Goal: Task Accomplishment & Management: Use online tool/utility

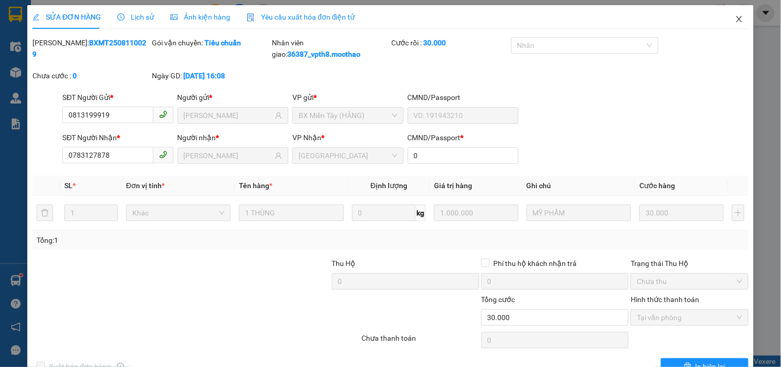
click at [736, 18] on icon "close" at bounding box center [740, 19] width 8 height 8
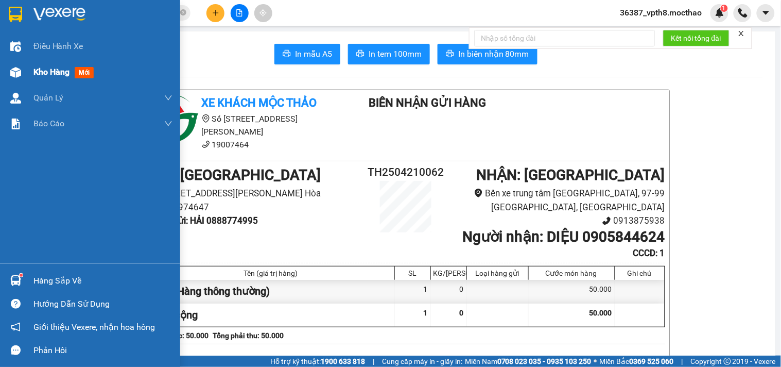
click at [58, 75] on span "Kho hàng" at bounding box center [51, 72] width 36 height 10
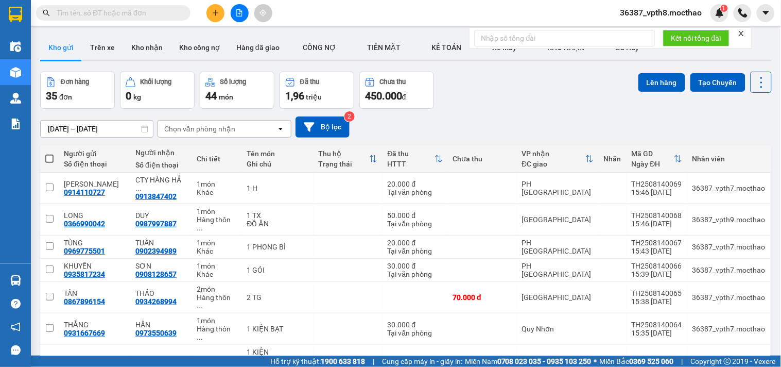
click at [744, 33] on icon "close" at bounding box center [741, 33] width 7 height 7
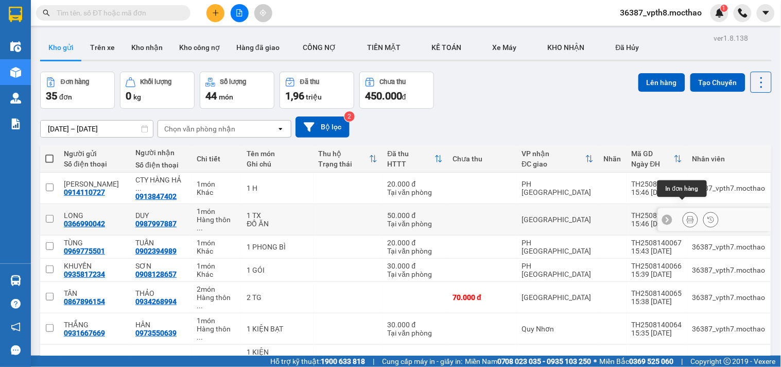
click at [687, 216] on icon at bounding box center [690, 219] width 7 height 7
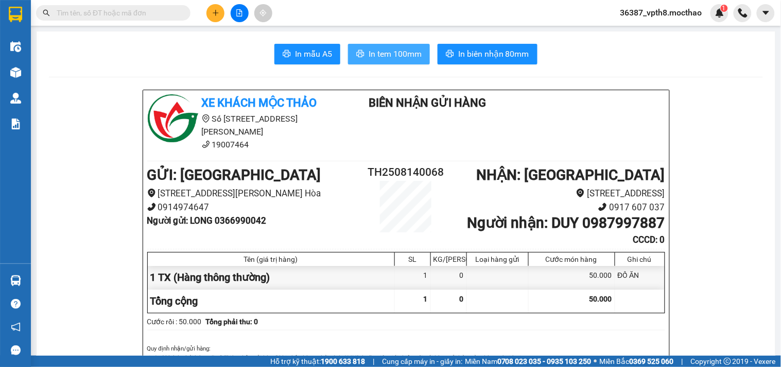
click at [385, 48] on span "In tem 100mm" at bounding box center [395, 53] width 53 height 13
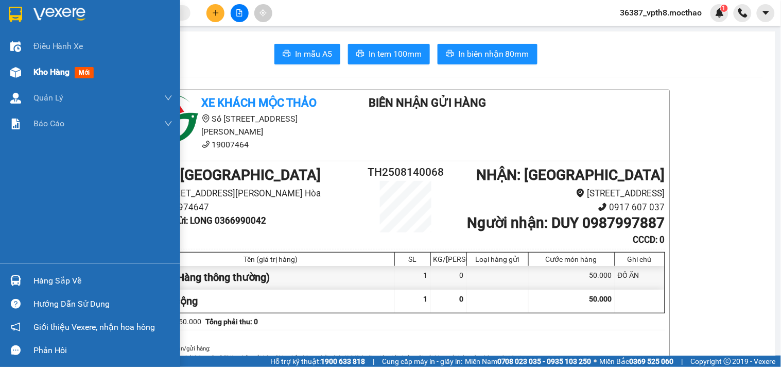
click at [28, 76] on div "Kho hàng mới" at bounding box center [90, 72] width 180 height 26
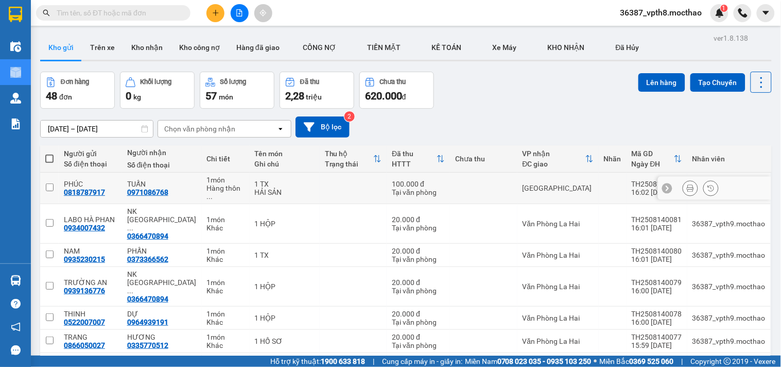
click at [684, 184] on button at bounding box center [691, 188] width 14 height 18
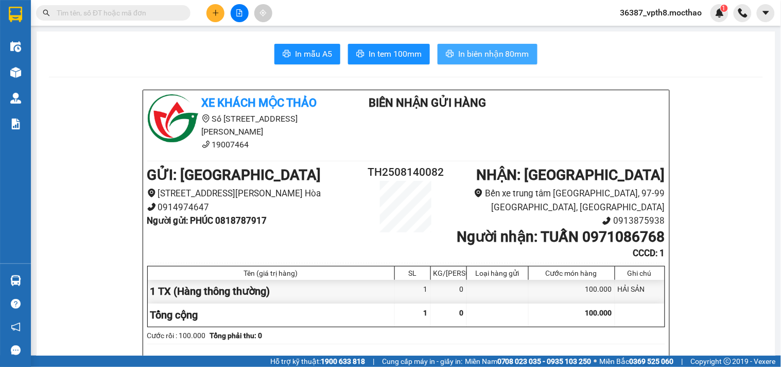
click at [506, 56] on span "In biên nhận 80mm" at bounding box center [493, 53] width 71 height 13
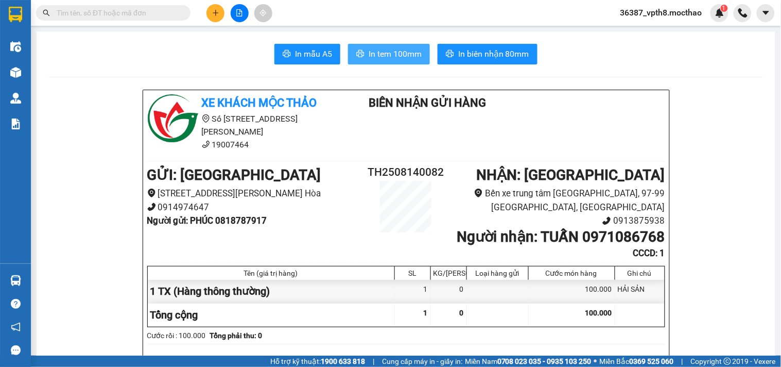
click at [384, 50] on span "In tem 100mm" at bounding box center [395, 53] width 53 height 13
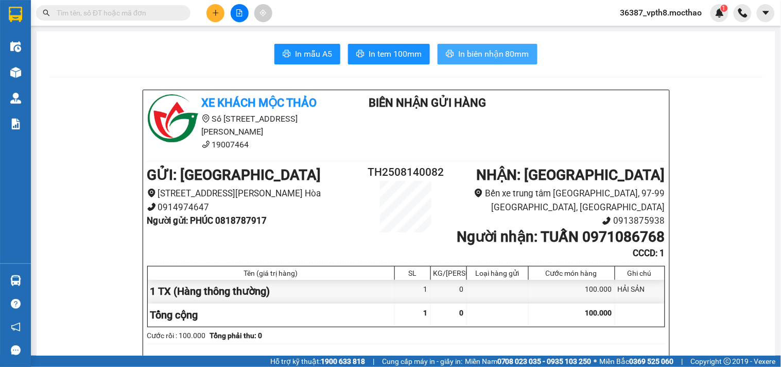
click at [466, 53] on span "In biên nhận 80mm" at bounding box center [493, 53] width 71 height 13
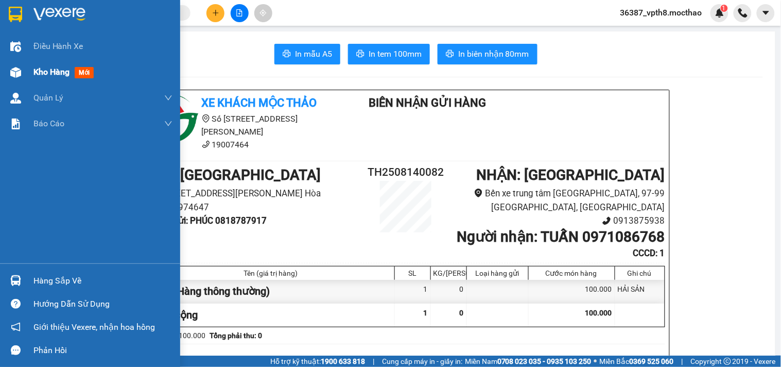
click at [44, 65] on div "Kho hàng mới" at bounding box center [102, 72] width 139 height 26
click at [44, 67] on span "Kho hàng" at bounding box center [51, 72] width 36 height 10
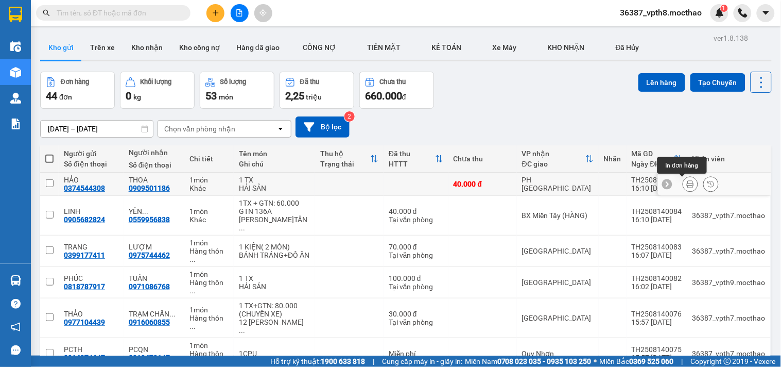
click at [687, 183] on button at bounding box center [691, 184] width 14 height 18
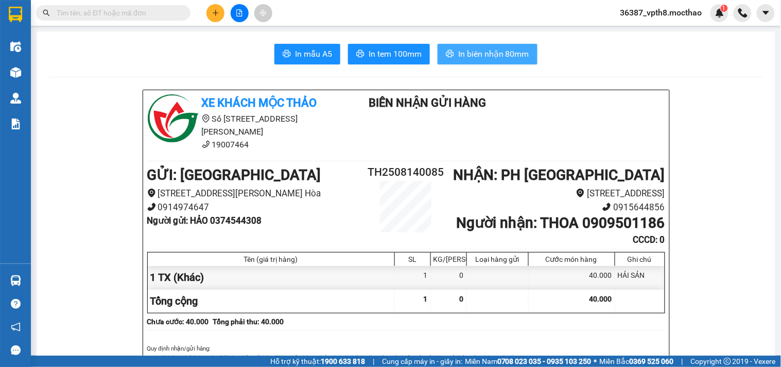
click at [472, 46] on button "In biên nhận 80mm" at bounding box center [488, 54] width 100 height 21
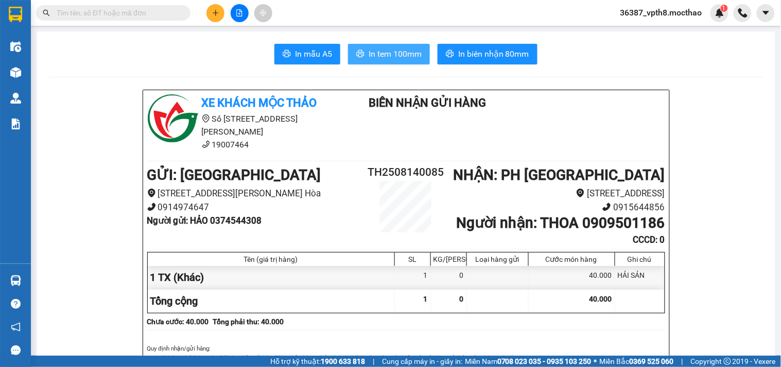
click at [393, 53] on span "In tem 100mm" at bounding box center [395, 53] width 53 height 13
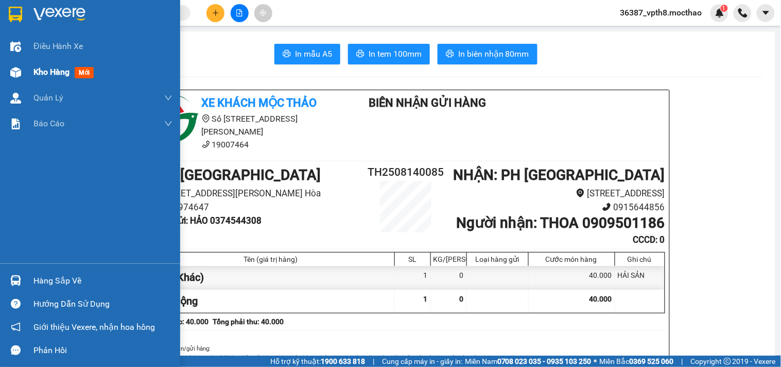
click at [38, 67] on span "Kho hàng" at bounding box center [51, 72] width 36 height 10
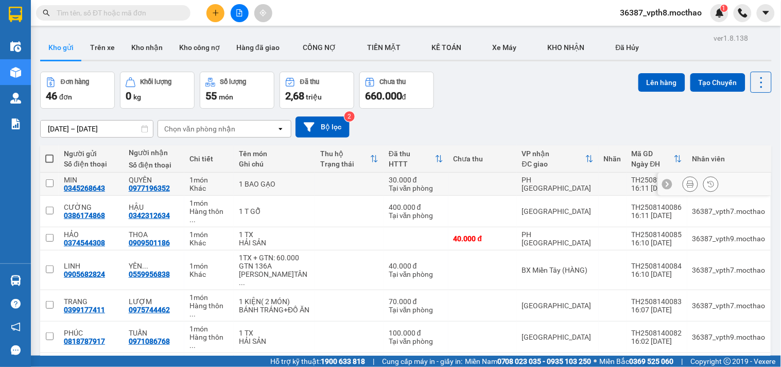
click at [687, 185] on icon at bounding box center [690, 183] width 7 height 7
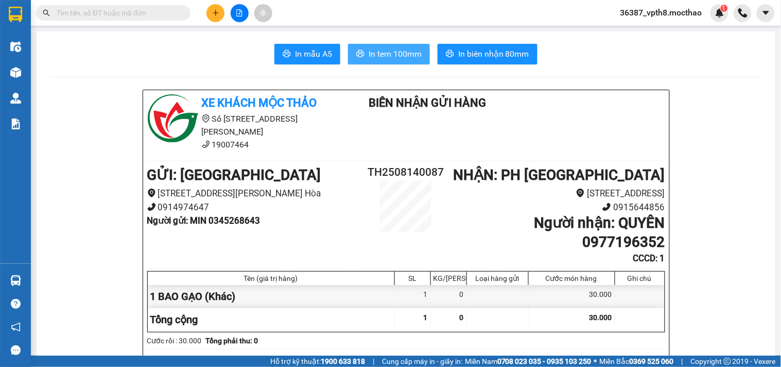
click at [369, 58] on span "In tem 100mm" at bounding box center [395, 53] width 53 height 13
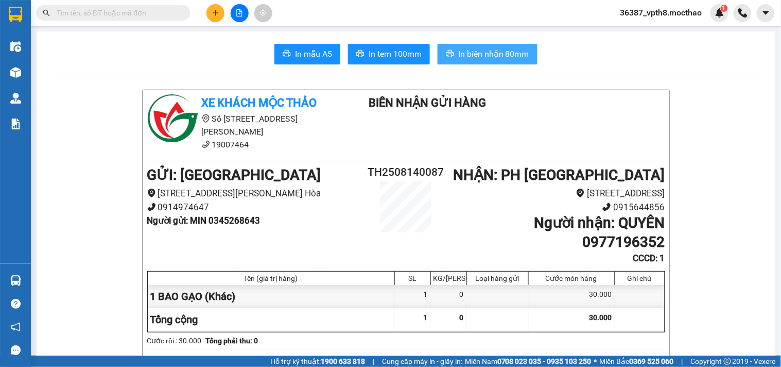
click at [481, 54] on span "In biên nhận 80mm" at bounding box center [493, 53] width 71 height 13
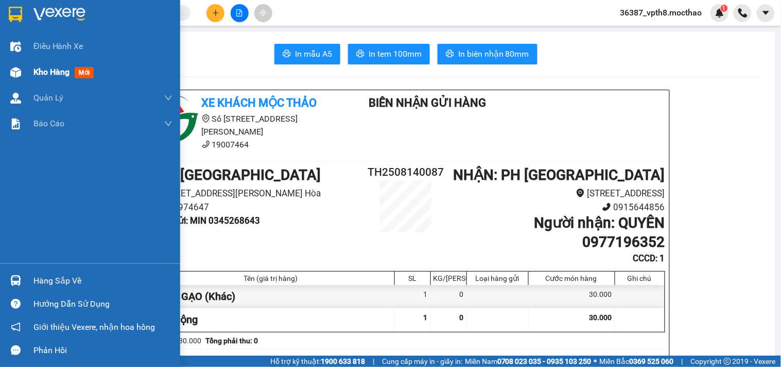
click at [55, 67] on span "Kho hàng" at bounding box center [51, 72] width 36 height 10
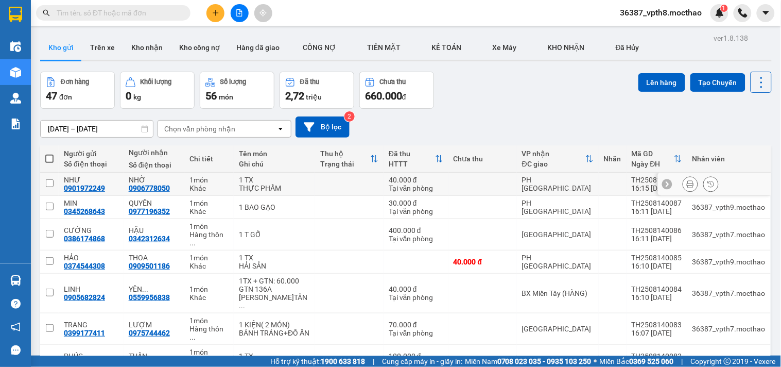
click at [684, 185] on button at bounding box center [691, 184] width 14 height 18
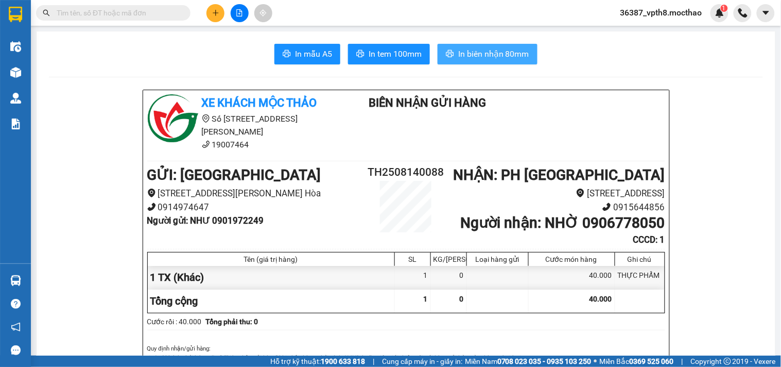
click at [501, 52] on span "In biên nhận 80mm" at bounding box center [493, 53] width 71 height 13
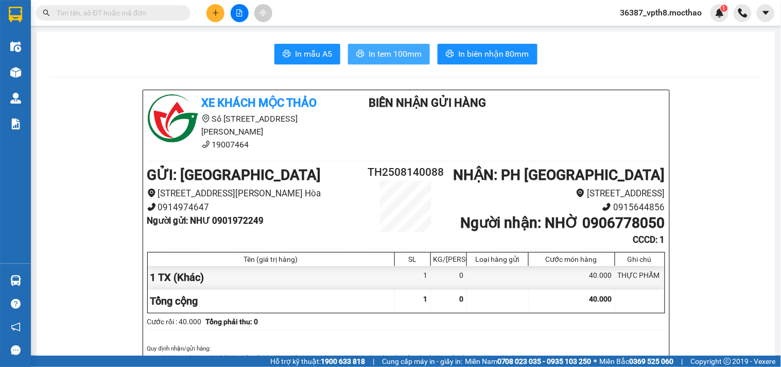
click at [418, 48] on button "In tem 100mm" at bounding box center [389, 54] width 82 height 21
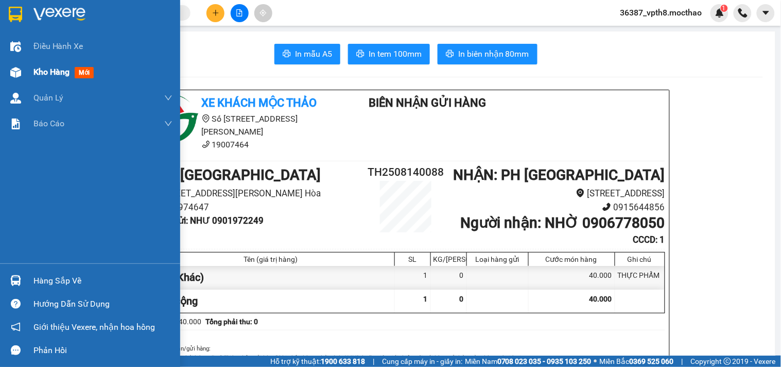
click at [72, 67] on div "Kho hàng mới" at bounding box center [65, 71] width 64 height 13
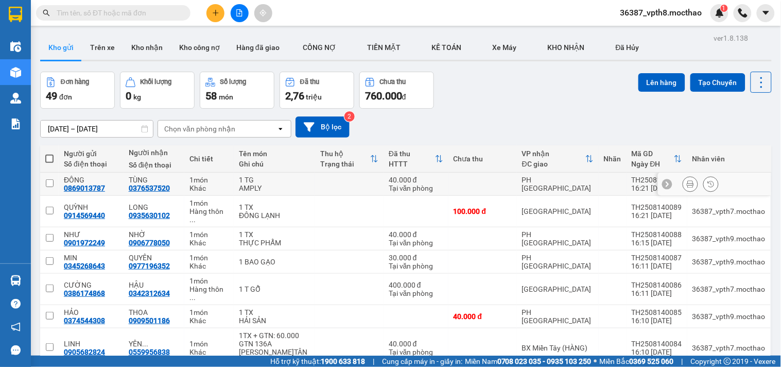
click at [687, 183] on icon at bounding box center [690, 183] width 7 height 7
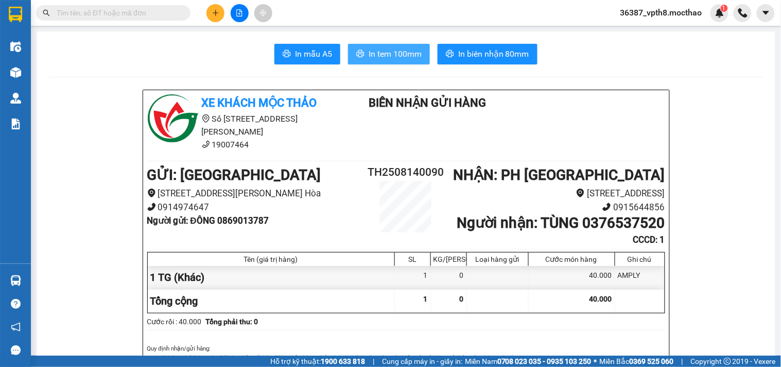
click at [389, 48] on span "In tem 100mm" at bounding box center [395, 53] width 53 height 13
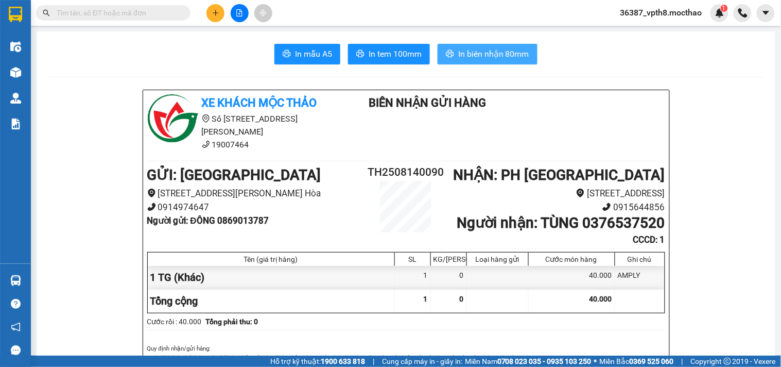
click at [515, 53] on span "In biên nhận 80mm" at bounding box center [493, 53] width 71 height 13
click at [651, 11] on span "36387_vpth8.mocthao" at bounding box center [662, 12] width 98 height 13
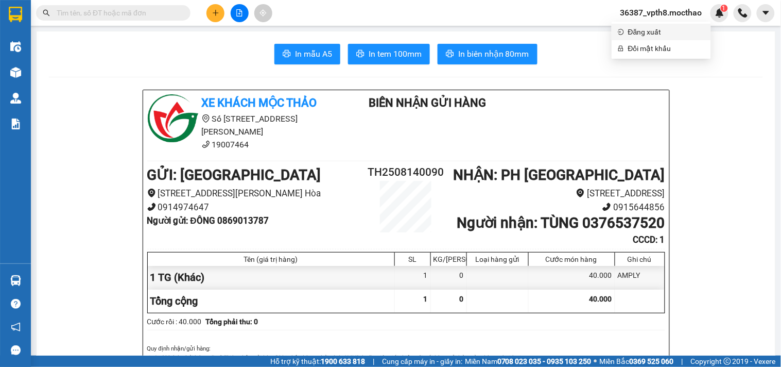
click at [643, 31] on span "Đăng xuất" at bounding box center [666, 31] width 77 height 11
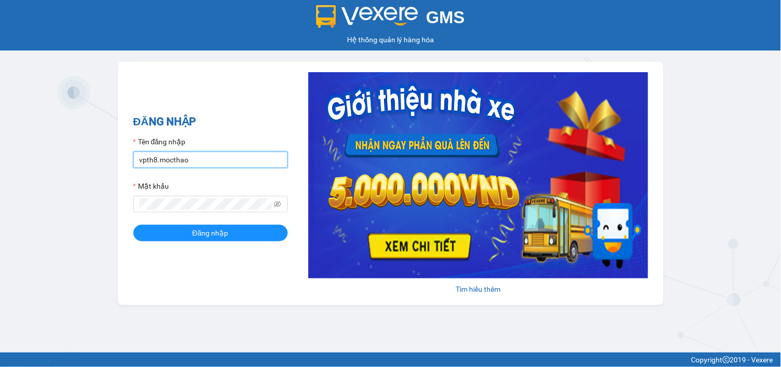
click at [196, 156] on input "vpth8.mocthao" at bounding box center [210, 159] width 155 height 16
type input "bxmt1.mocthao"
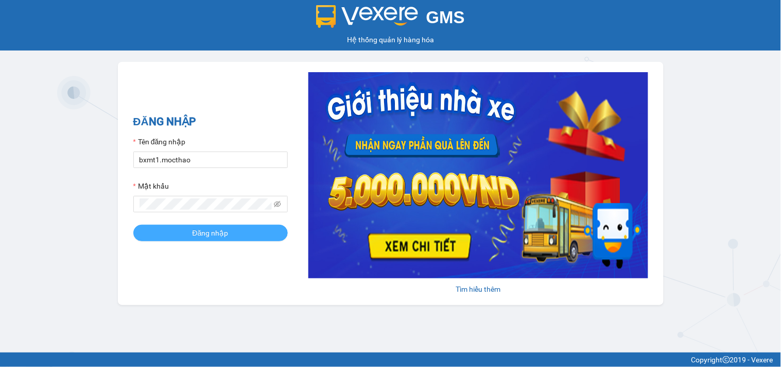
click at [213, 227] on button "Đăng nhập" at bounding box center [210, 233] width 155 height 16
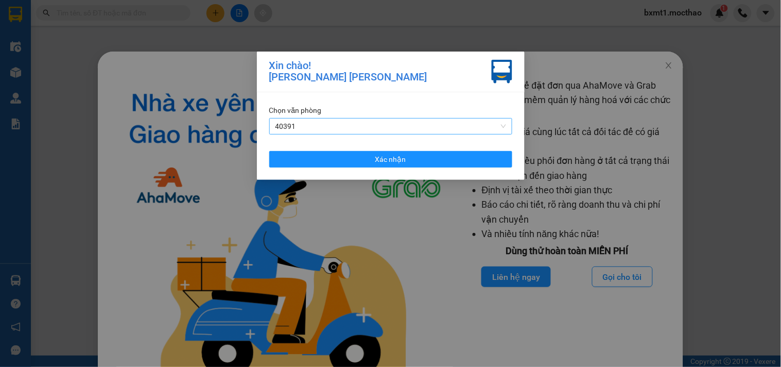
click at [307, 124] on span "40391" at bounding box center [391, 125] width 231 height 15
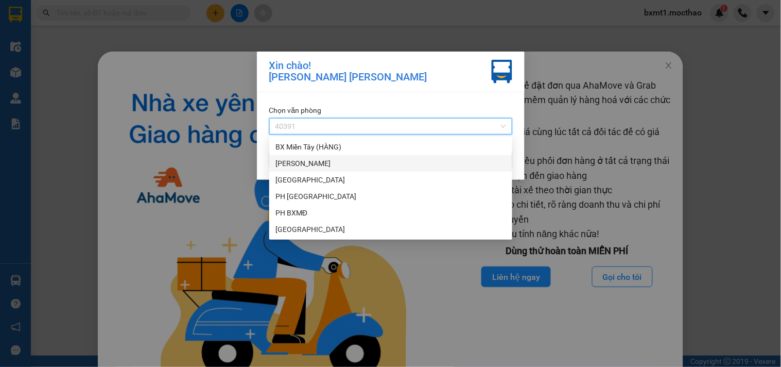
click at [306, 166] on div "[GEOGRAPHIC_DATA]" at bounding box center [391, 163] width 231 height 11
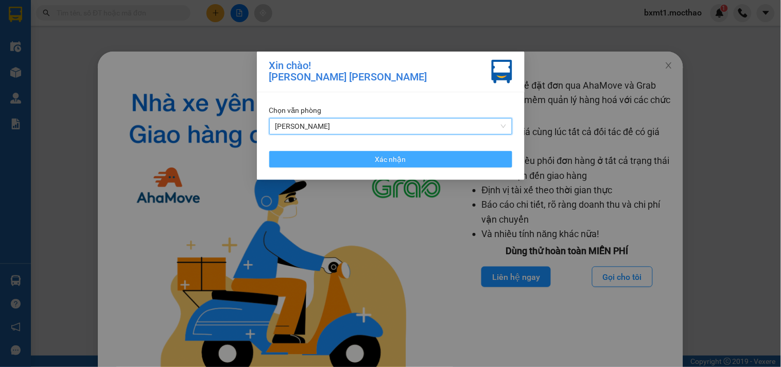
click at [307, 160] on button "Xác nhận" at bounding box center [390, 159] width 243 height 16
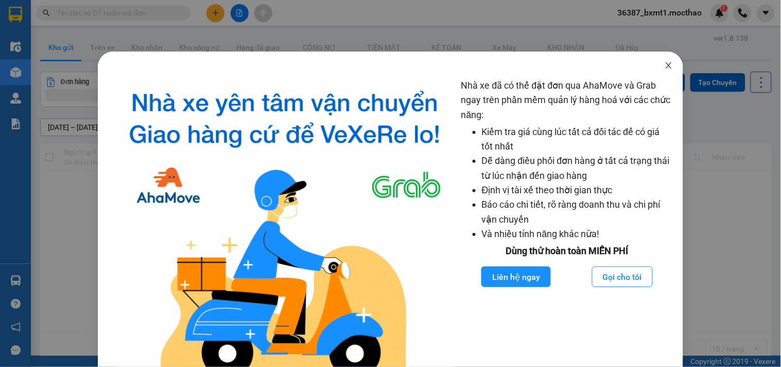
click at [665, 62] on icon "close" at bounding box center [669, 65] width 8 height 8
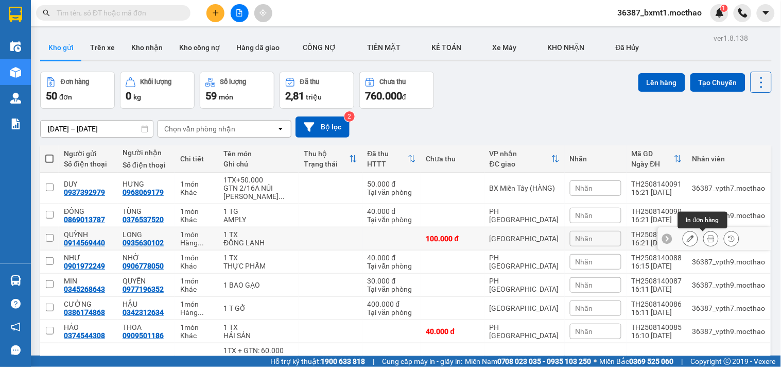
click at [688, 236] on button at bounding box center [691, 239] width 14 height 18
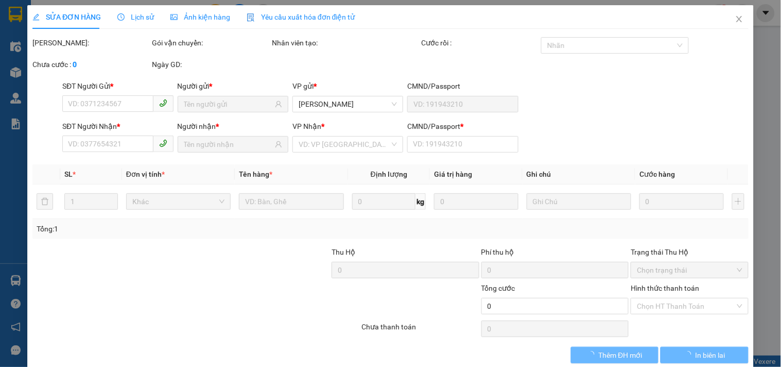
type input "0914569440"
type input "0935630102"
type input "1"
type input "100.000"
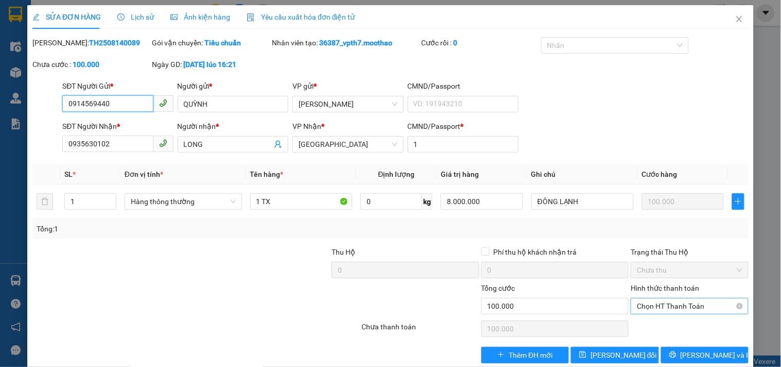
click at [676, 300] on span "Chọn HT Thanh Toán" at bounding box center [689, 305] width 105 height 15
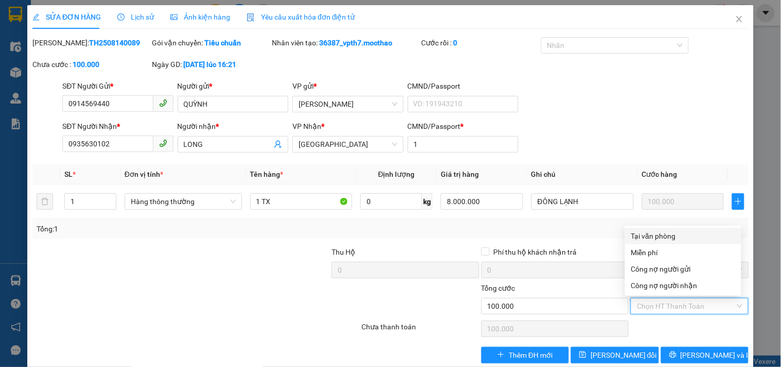
click at [660, 234] on div "Tại văn phòng" at bounding box center [684, 235] width 104 height 11
type input "0"
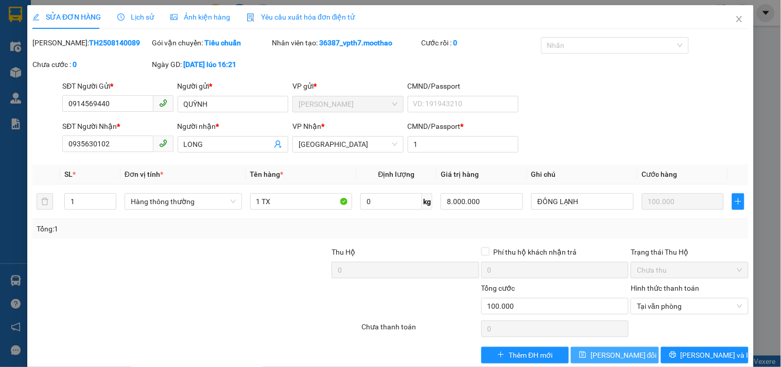
click at [627, 353] on span "[PERSON_NAME] thay đổi" at bounding box center [624, 354] width 66 height 11
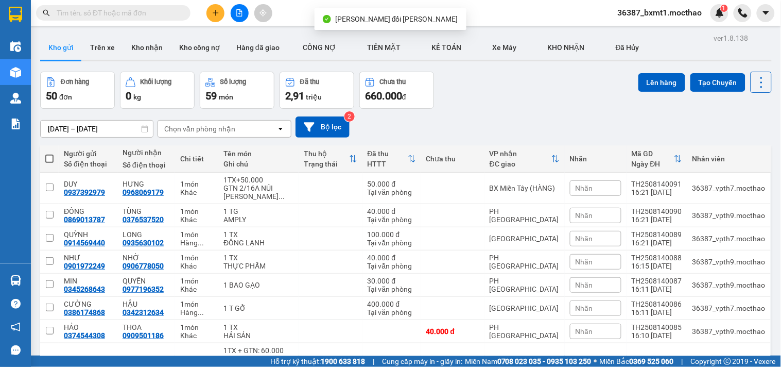
click at [677, 13] on span "36387_bxmt1.mocthao" at bounding box center [660, 12] width 101 height 13
click at [647, 32] on span "Đăng xuất" at bounding box center [665, 31] width 79 height 11
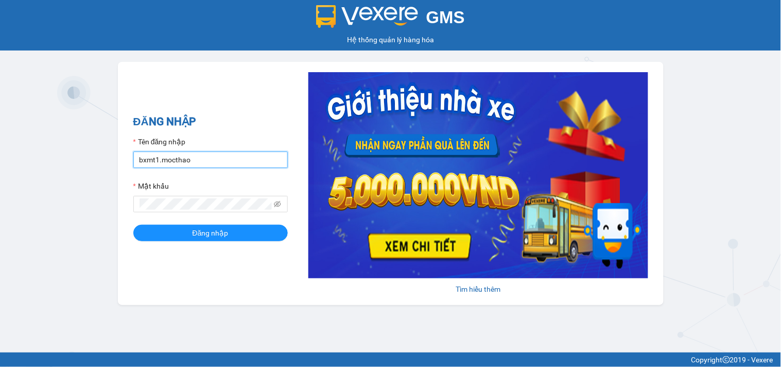
click at [198, 155] on input "bxmt1.mocthao" at bounding box center [210, 159] width 155 height 16
type input "vpth7.mocthao"
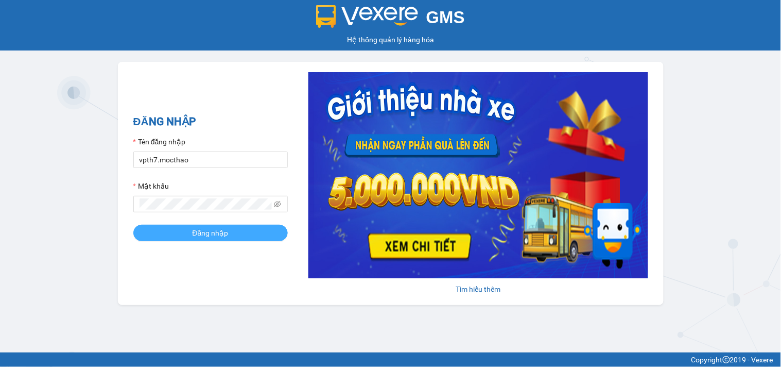
click at [244, 227] on button "Đăng nhập" at bounding box center [210, 233] width 155 height 16
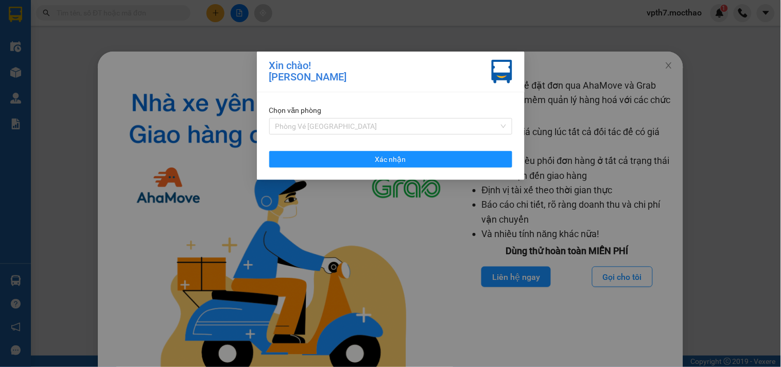
drag, startPoint x: 304, startPoint y: 127, endPoint x: 315, endPoint y: 145, distance: 20.8
click at [307, 126] on span "Phòng Vé [GEOGRAPHIC_DATA]" at bounding box center [391, 125] width 231 height 15
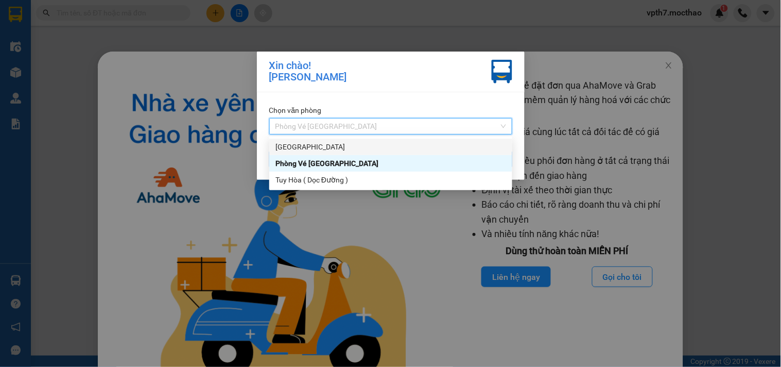
click at [309, 147] on div "[GEOGRAPHIC_DATA]" at bounding box center [391, 146] width 231 height 11
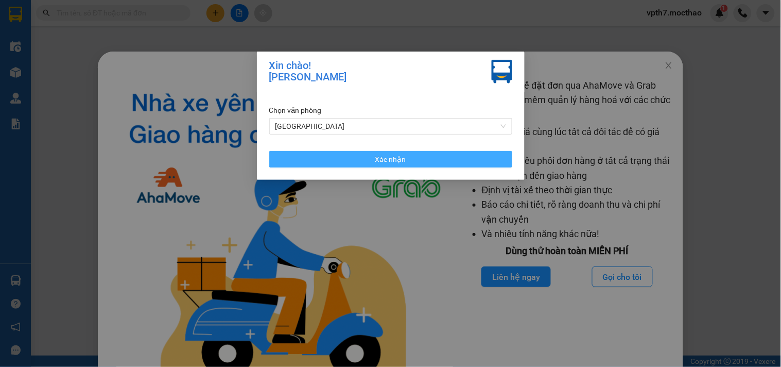
click at [337, 160] on button "Xác nhận" at bounding box center [390, 159] width 243 height 16
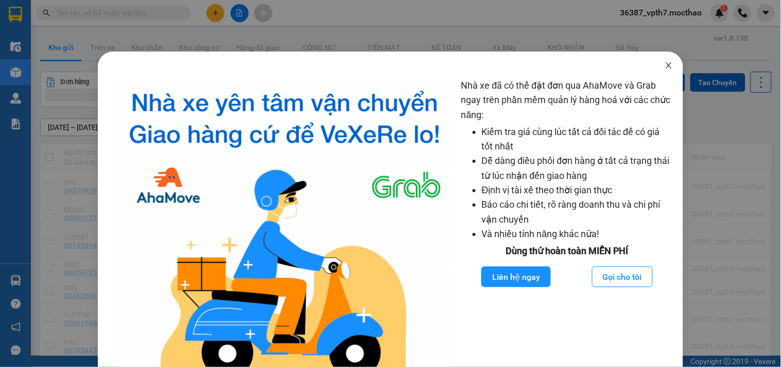
click at [667, 63] on span "Close" at bounding box center [669, 66] width 29 height 29
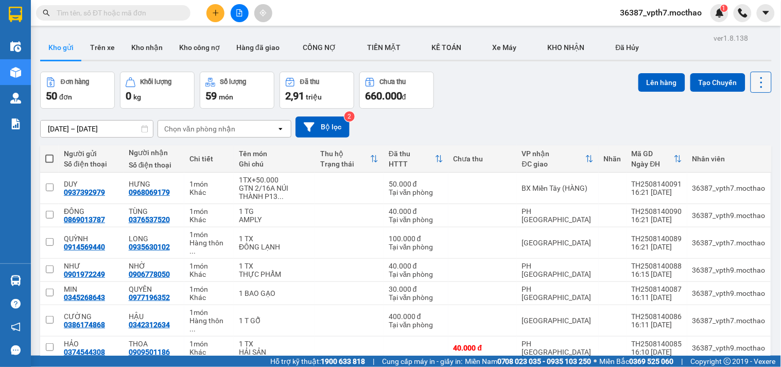
click at [755, 79] on icon at bounding box center [762, 82] width 14 height 14
click at [740, 143] on span "Làm mới" at bounding box center [738, 147] width 28 height 10
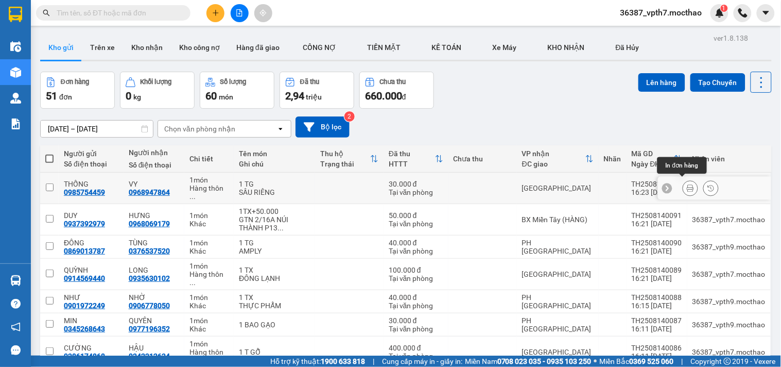
click at [687, 184] on icon at bounding box center [690, 187] width 7 height 7
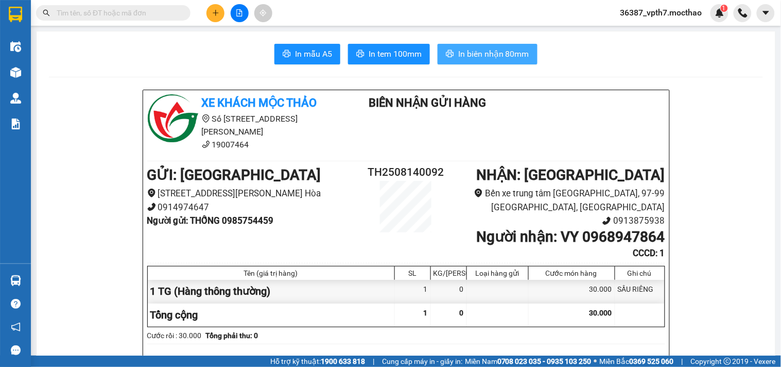
click at [469, 58] on span "In biên nhận 80mm" at bounding box center [493, 53] width 71 height 13
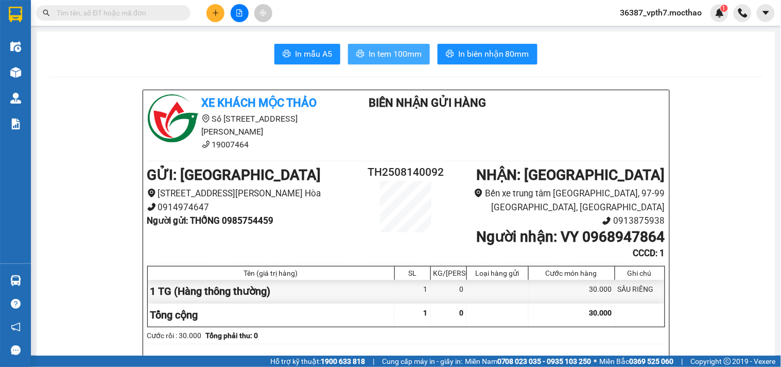
click at [393, 57] on span "In tem 100mm" at bounding box center [395, 53] width 53 height 13
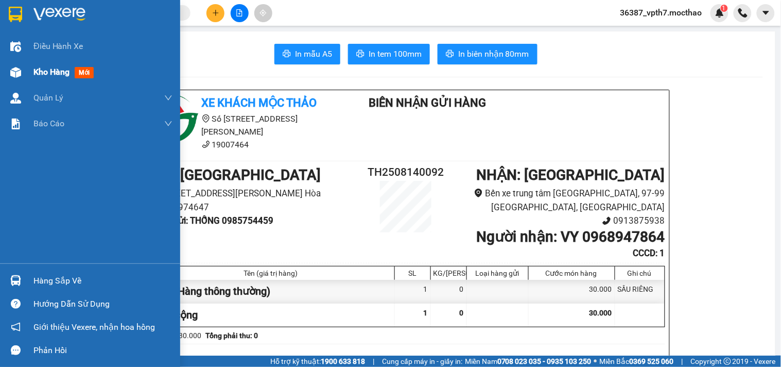
click at [37, 76] on span "Kho hàng" at bounding box center [51, 72] width 36 height 10
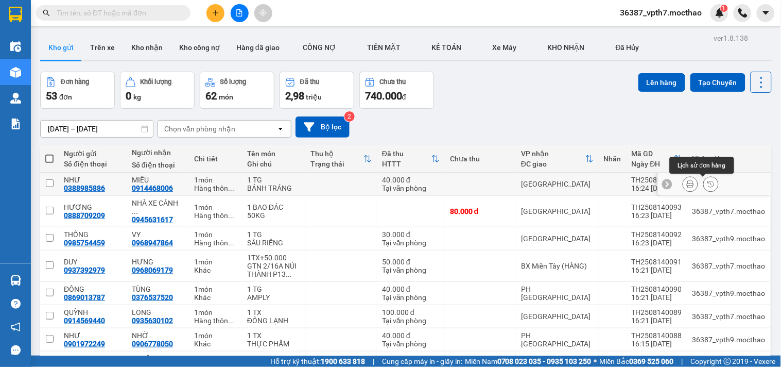
click at [687, 183] on icon at bounding box center [690, 183] width 7 height 7
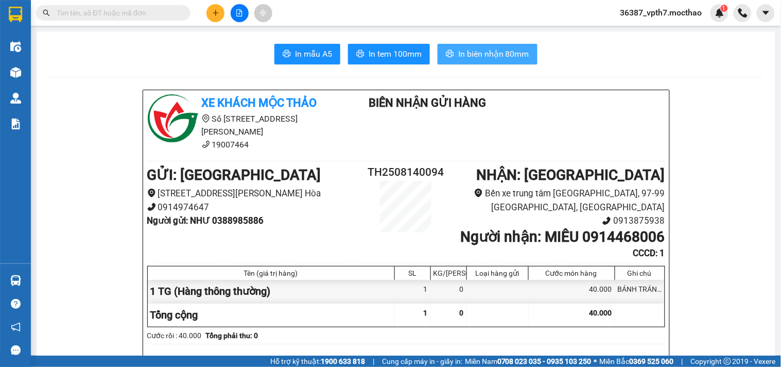
click at [498, 53] on span "In biên nhận 80mm" at bounding box center [493, 53] width 71 height 13
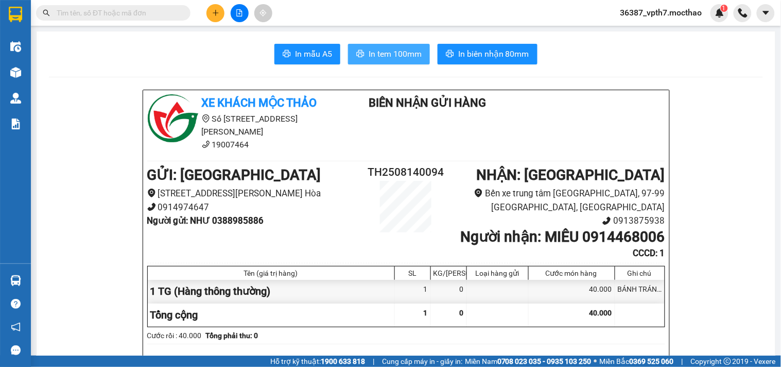
click at [401, 53] on span "In tem 100mm" at bounding box center [395, 53] width 53 height 13
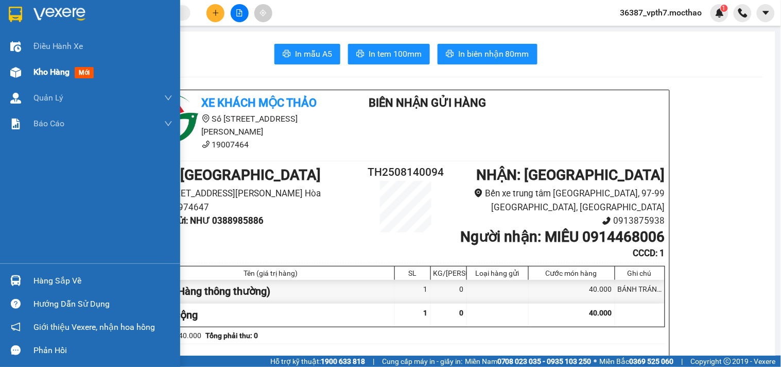
click at [26, 75] on div "Kho hàng mới" at bounding box center [90, 72] width 180 height 26
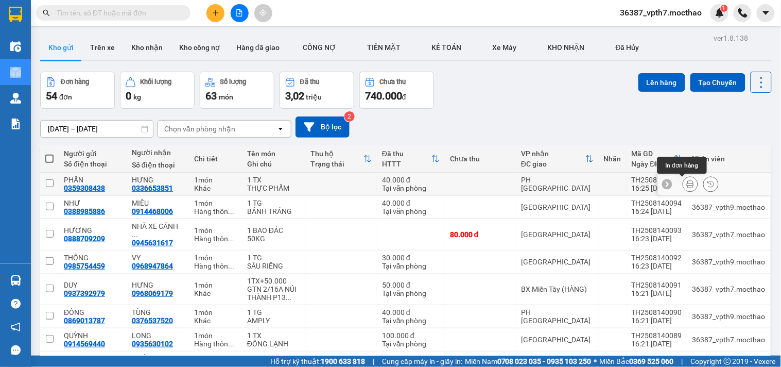
click at [687, 179] on button at bounding box center [691, 184] width 14 height 18
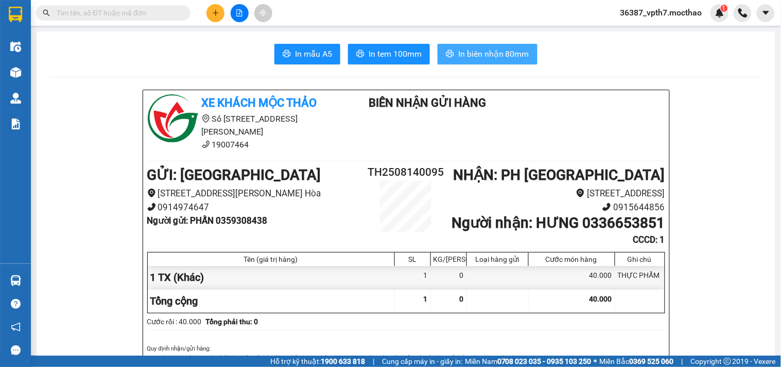
click at [471, 53] on span "In biên nhận 80mm" at bounding box center [493, 53] width 71 height 13
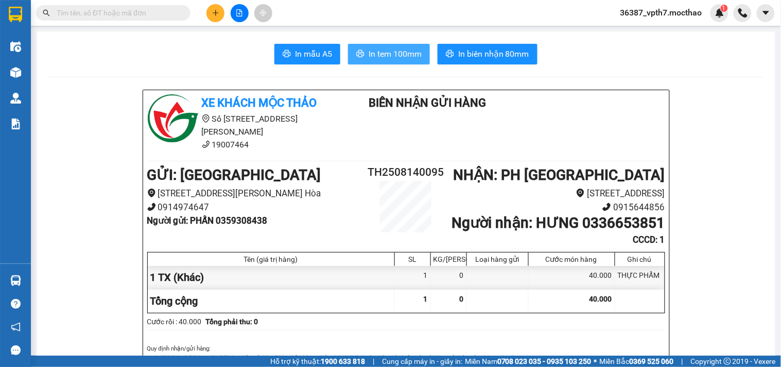
click at [363, 49] on button "In tem 100mm" at bounding box center [389, 54] width 82 height 21
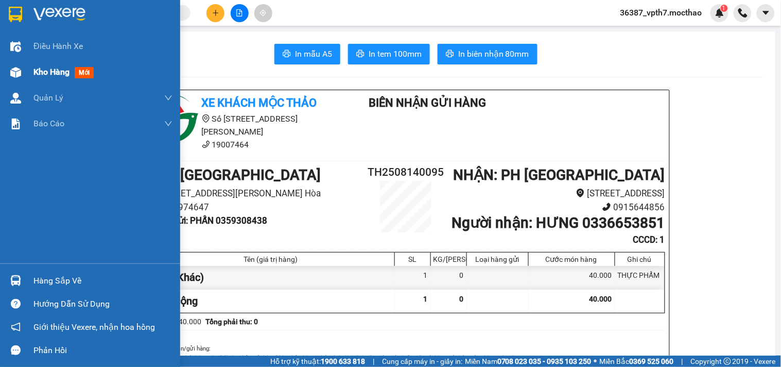
click at [26, 75] on div "Kho hàng mới" at bounding box center [90, 72] width 180 height 26
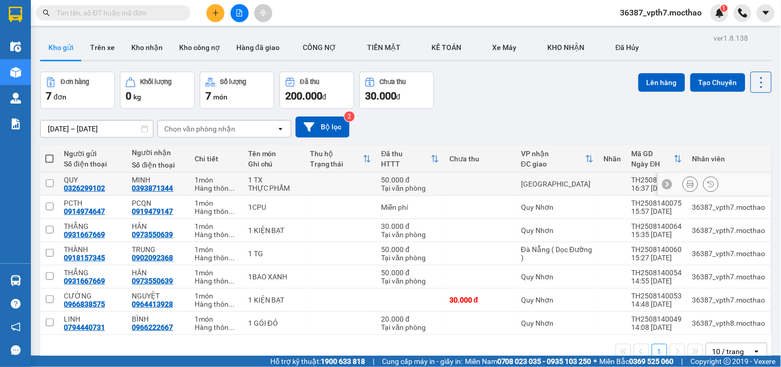
click at [687, 182] on icon at bounding box center [690, 183] width 7 height 7
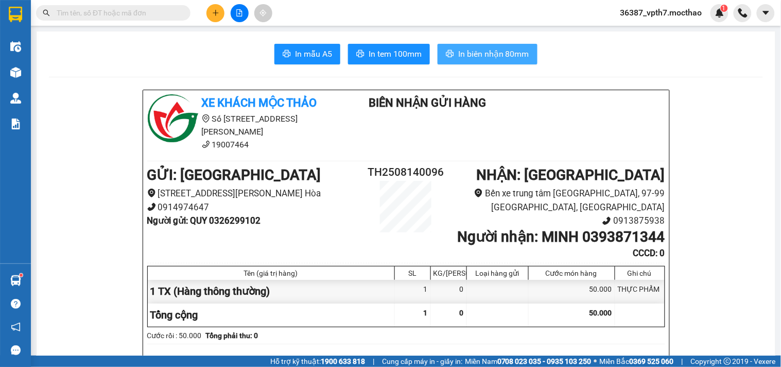
click at [441, 54] on button "In biên nhận 80mm" at bounding box center [488, 54] width 100 height 21
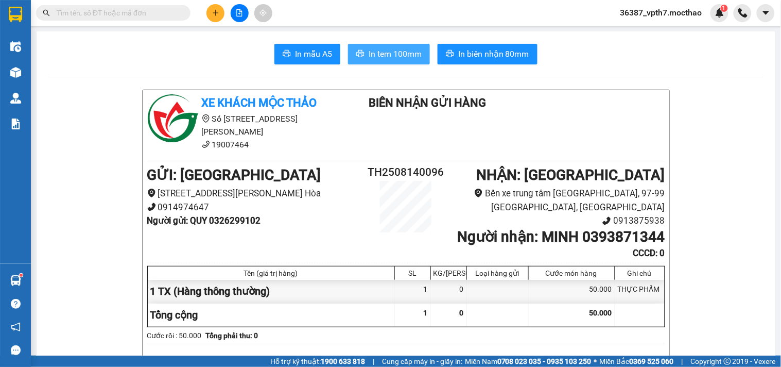
click at [378, 62] on button "In tem 100mm" at bounding box center [389, 54] width 82 height 21
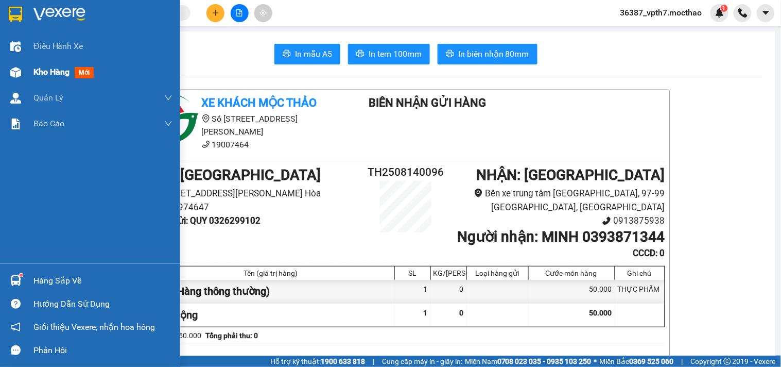
click at [38, 68] on span "Kho hàng" at bounding box center [51, 72] width 36 height 10
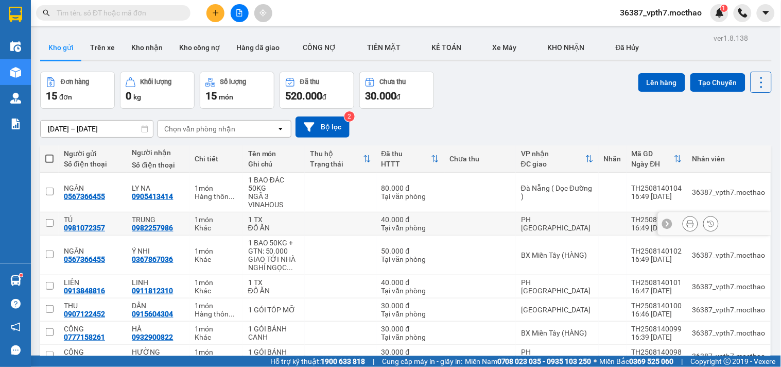
click at [687, 223] on icon at bounding box center [690, 223] width 7 height 7
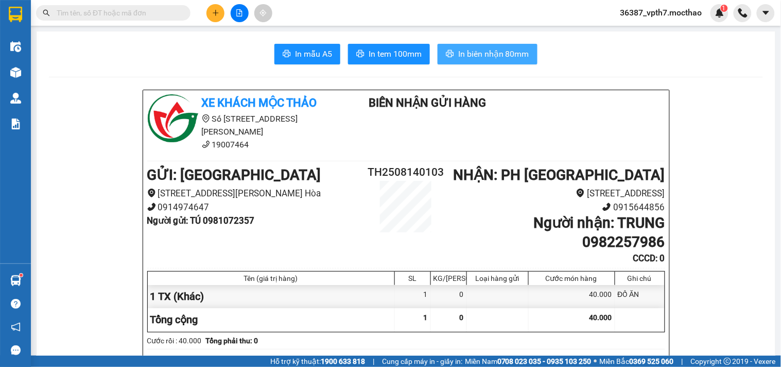
click at [492, 50] on span "In biên nhận 80mm" at bounding box center [493, 53] width 71 height 13
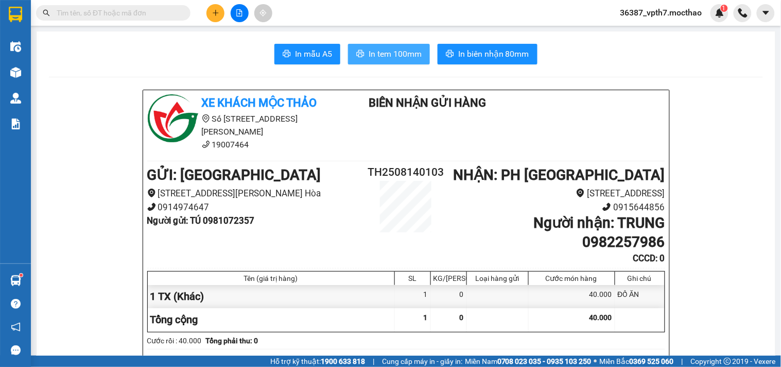
click at [407, 49] on span "In tem 100mm" at bounding box center [395, 53] width 53 height 13
click at [375, 50] on span "In tem 100mm" at bounding box center [395, 53] width 53 height 13
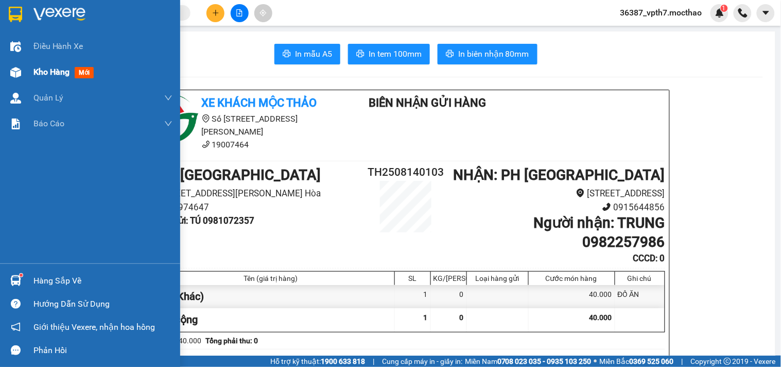
click at [71, 67] on div "Kho hàng mới" at bounding box center [65, 71] width 64 height 13
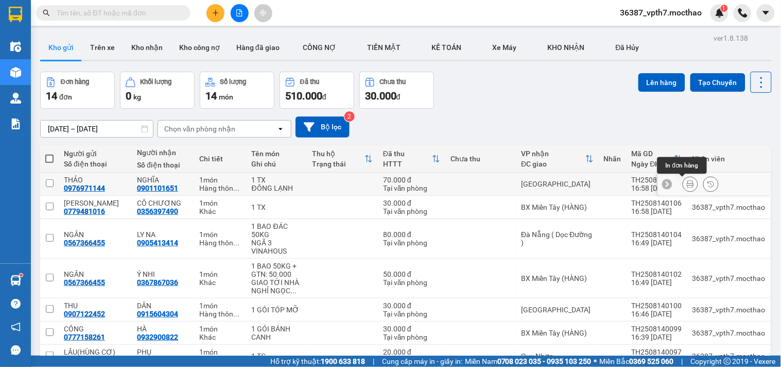
click at [684, 182] on button at bounding box center [691, 184] width 14 height 18
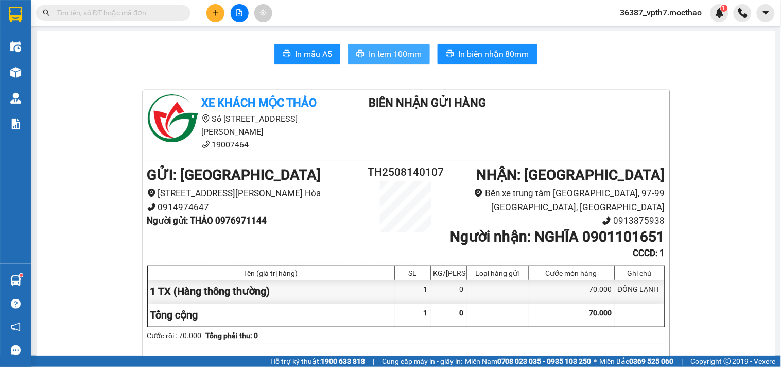
click at [395, 44] on button "In tem 100mm" at bounding box center [389, 54] width 82 height 21
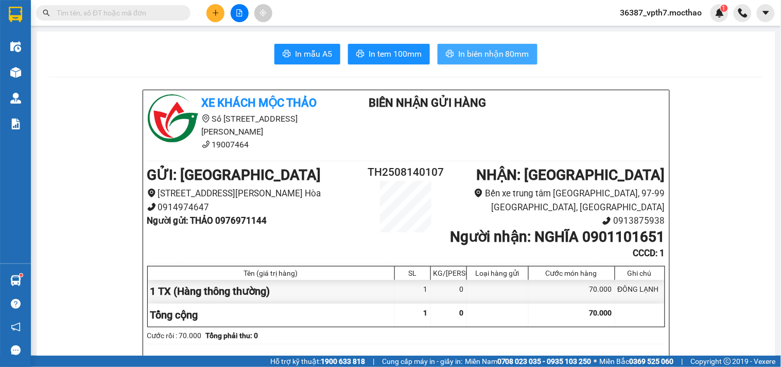
click at [472, 47] on span "In biên nhận 80mm" at bounding box center [493, 53] width 71 height 13
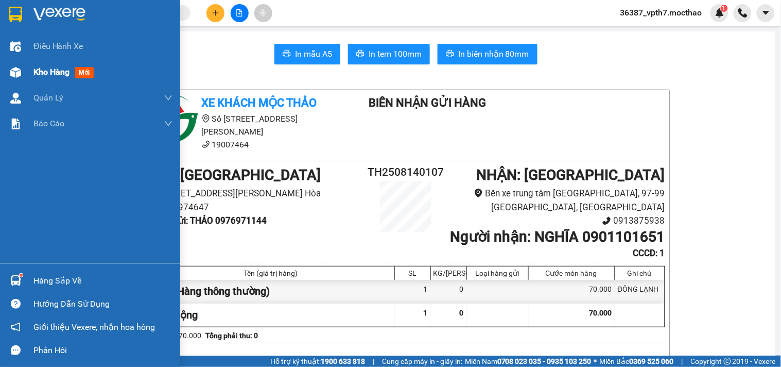
click at [62, 70] on span "Kho hàng" at bounding box center [51, 72] width 36 height 10
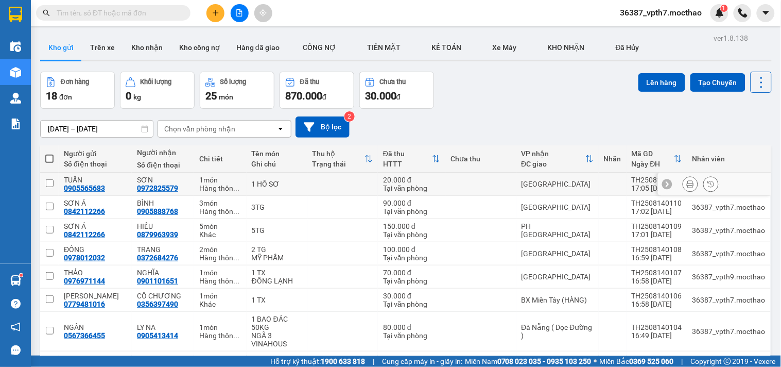
click at [687, 181] on icon at bounding box center [690, 183] width 7 height 7
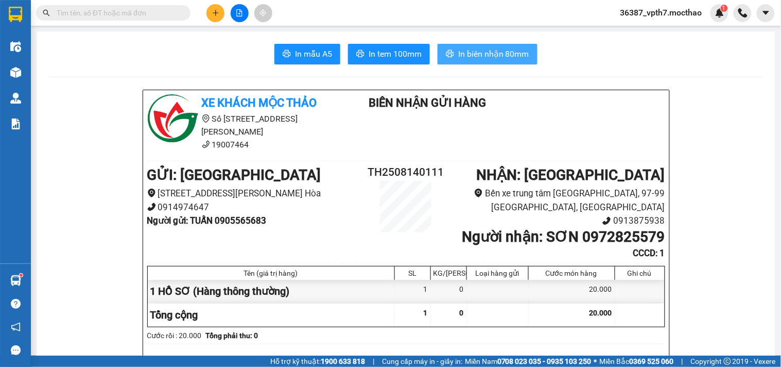
click at [514, 54] on span "In biên nhận 80mm" at bounding box center [493, 53] width 71 height 13
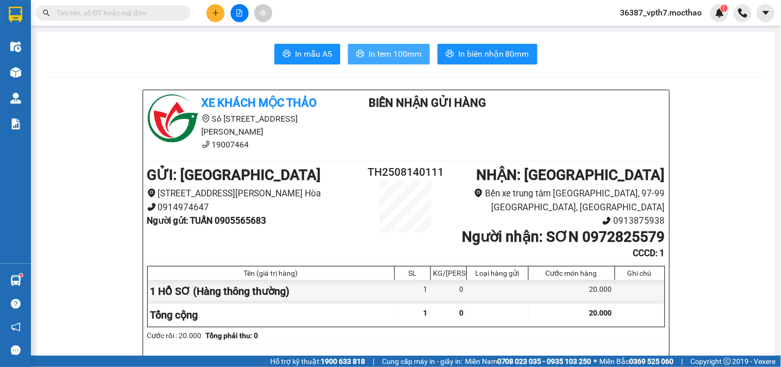
click at [378, 56] on span "In tem 100mm" at bounding box center [395, 53] width 53 height 13
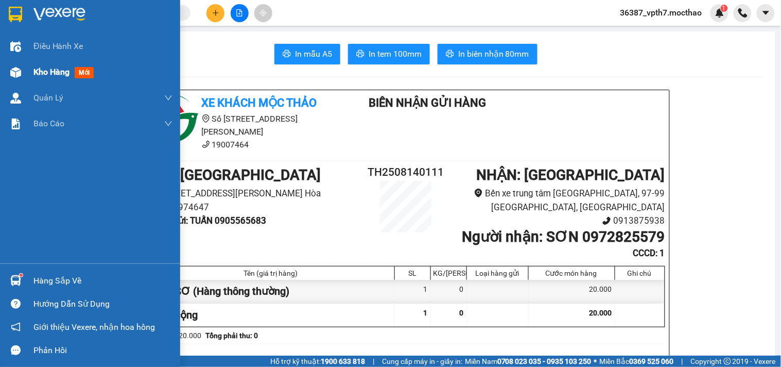
click at [31, 66] on div "Kho hàng mới" at bounding box center [90, 72] width 180 height 26
click at [32, 66] on div "Kho hàng mới" at bounding box center [90, 72] width 180 height 26
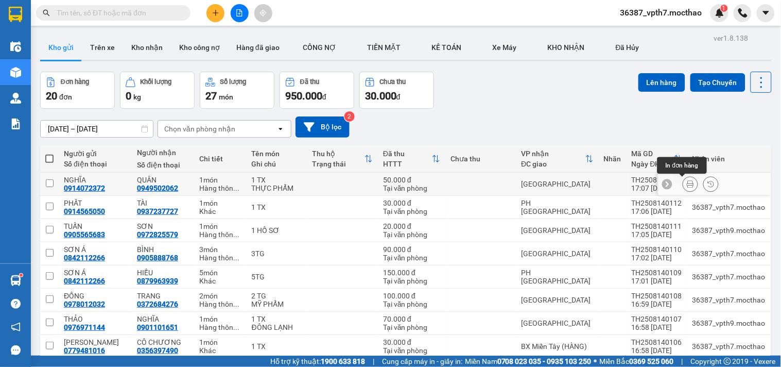
click at [687, 182] on icon at bounding box center [690, 183] width 7 height 7
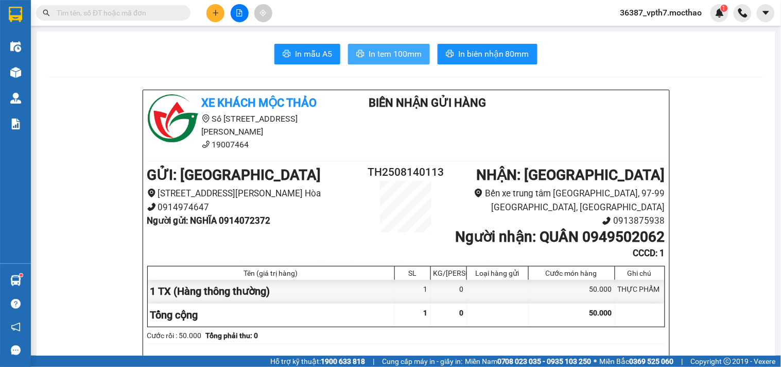
click at [388, 52] on span "In tem 100mm" at bounding box center [395, 53] width 53 height 13
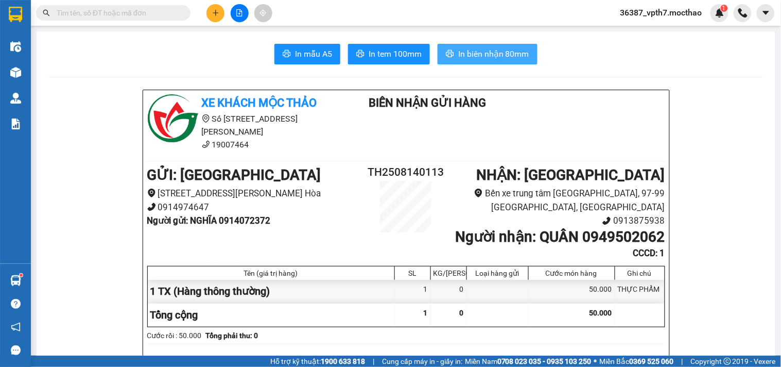
click at [471, 53] on span "In biên nhận 80mm" at bounding box center [493, 53] width 71 height 13
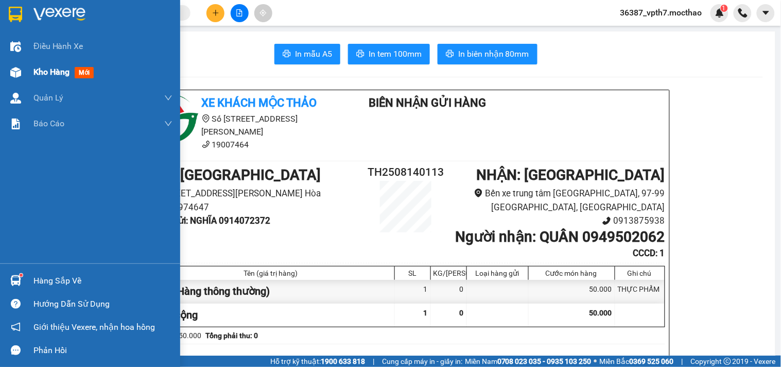
click at [68, 73] on span "Kho hàng" at bounding box center [51, 72] width 36 height 10
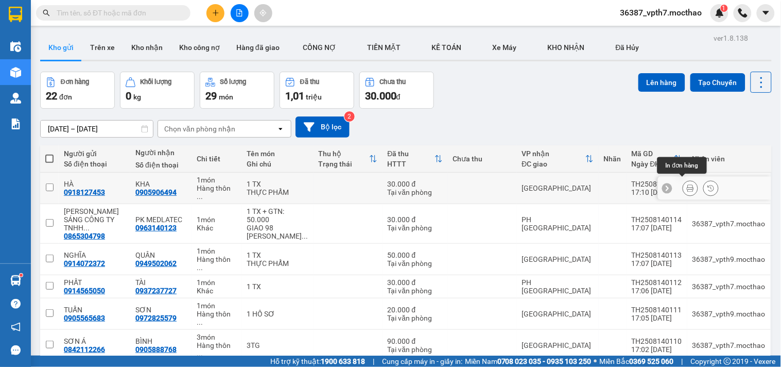
click at [687, 184] on icon at bounding box center [690, 187] width 7 height 7
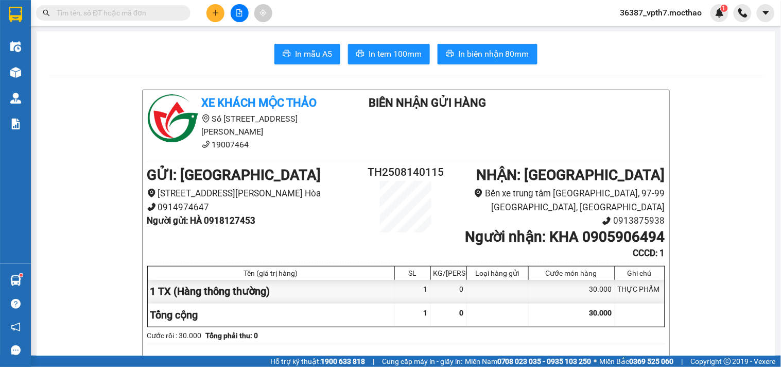
click at [415, 52] on span "In tem 100mm" at bounding box center [395, 53] width 53 height 13
click at [501, 44] on button "In biên nhận 80mm" at bounding box center [488, 54] width 100 height 21
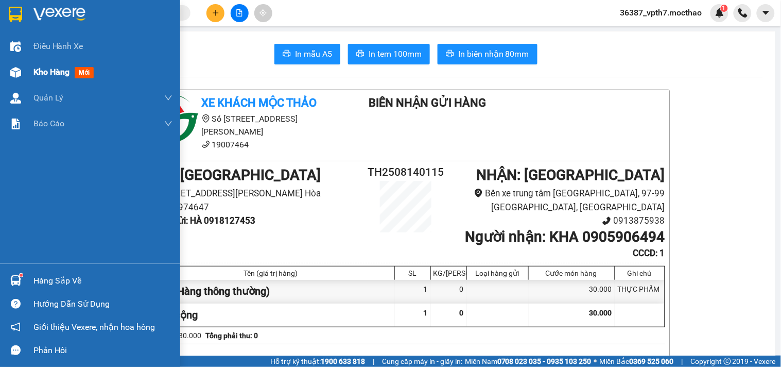
click at [74, 61] on div "Kho hàng mới" at bounding box center [102, 72] width 139 height 26
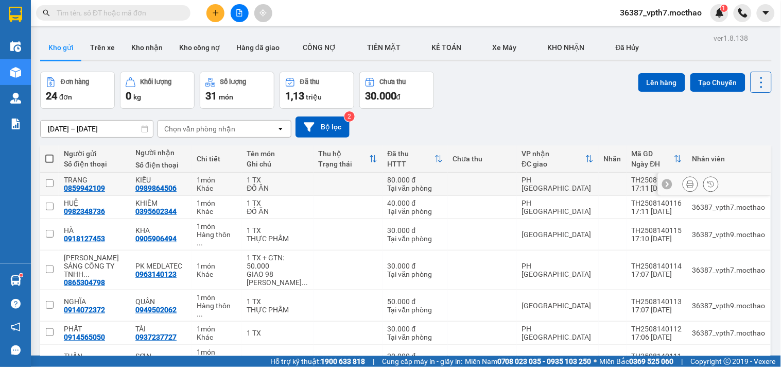
click at [687, 184] on button at bounding box center [691, 184] width 14 height 18
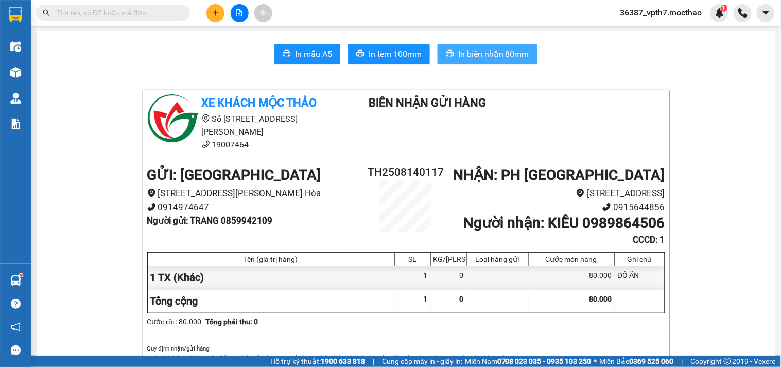
click at [480, 58] on span "In biên nhận 80mm" at bounding box center [493, 53] width 71 height 13
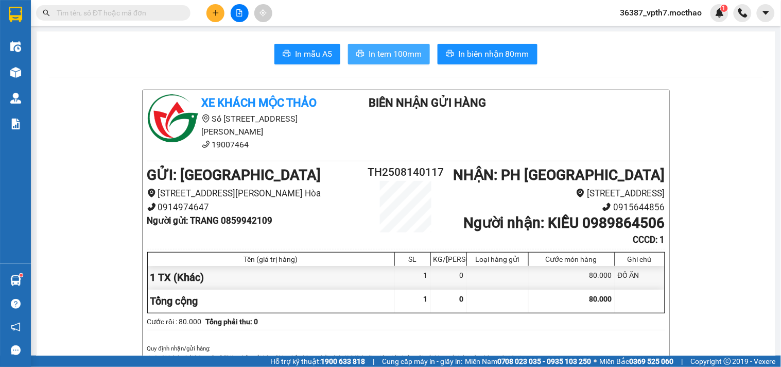
click at [382, 63] on button "In tem 100mm" at bounding box center [389, 54] width 82 height 21
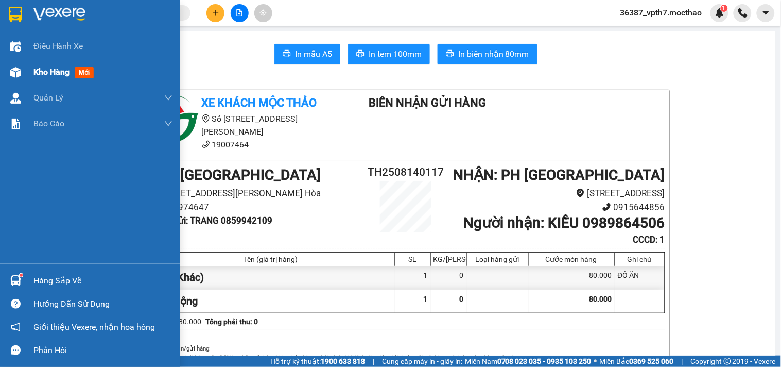
click at [37, 78] on div "Kho hàng mới" at bounding box center [65, 71] width 64 height 13
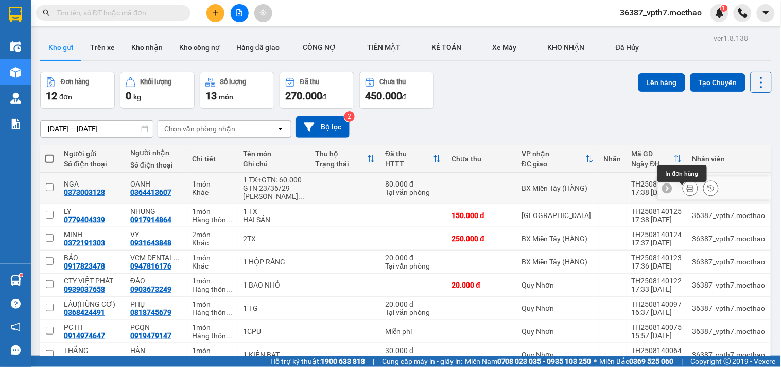
click at [687, 191] on icon at bounding box center [690, 187] width 7 height 7
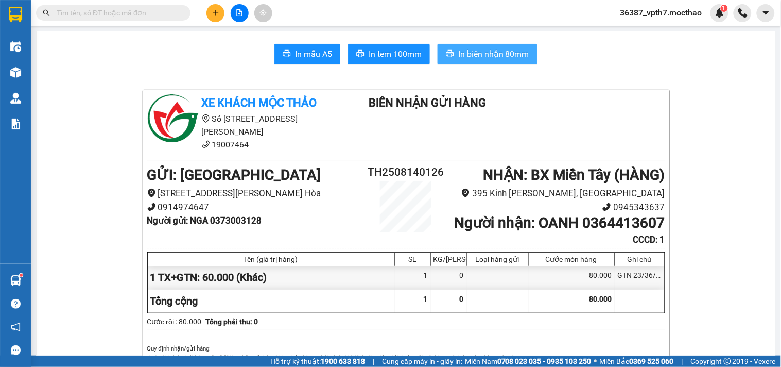
click at [503, 56] on span "In biên nhận 80mm" at bounding box center [493, 53] width 71 height 13
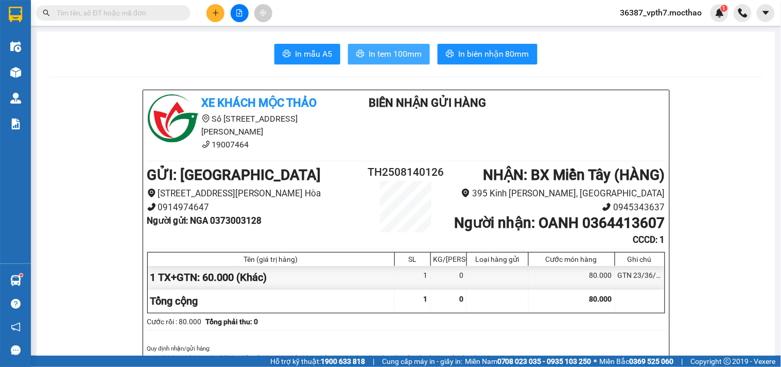
click at [395, 54] on span "In tem 100mm" at bounding box center [395, 53] width 53 height 13
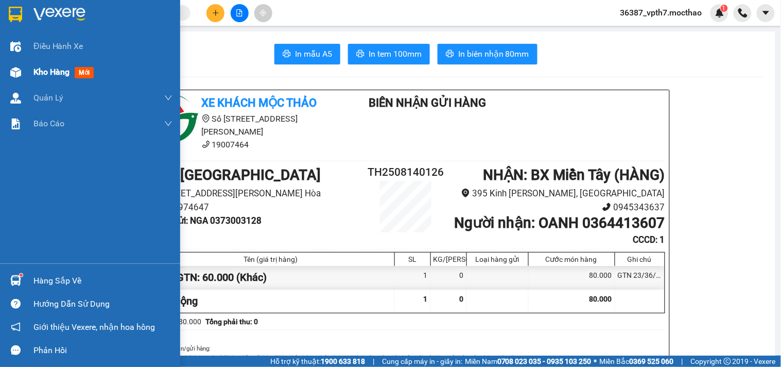
click at [26, 75] on div "Kho hàng mới" at bounding box center [90, 72] width 180 height 26
drag, startPoint x: 26, startPoint y: 75, endPoint x: 33, endPoint y: 75, distance: 7.2
click at [33, 75] on div "Kho hàng mới" at bounding box center [90, 72] width 180 height 26
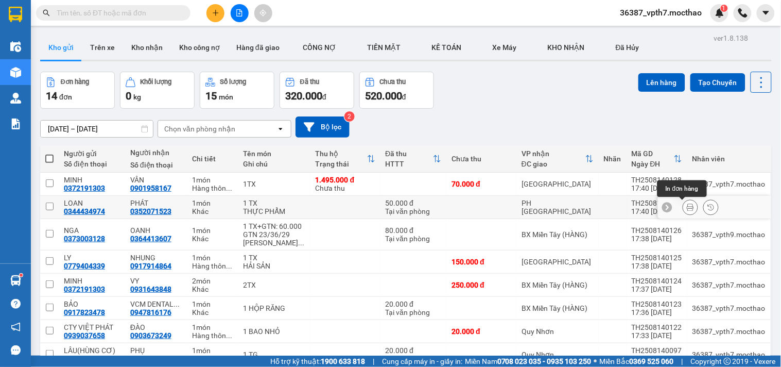
click at [687, 205] on icon at bounding box center [690, 206] width 7 height 7
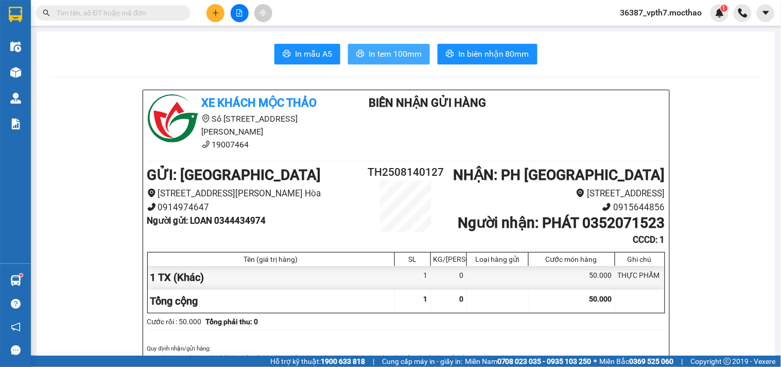
click at [388, 49] on span "In tem 100mm" at bounding box center [395, 53] width 53 height 13
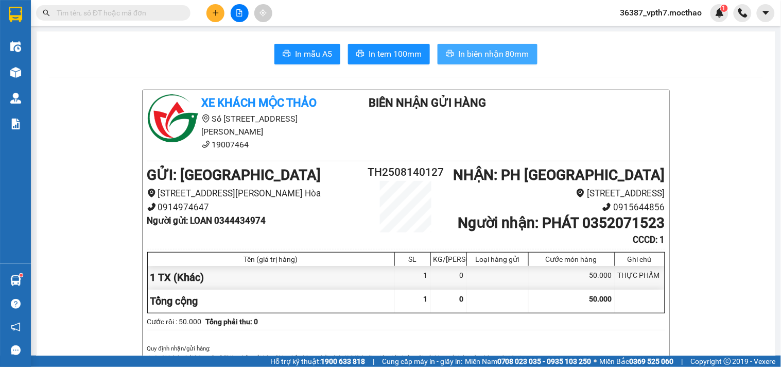
click at [483, 45] on button "In biên nhận 80mm" at bounding box center [488, 54] width 100 height 21
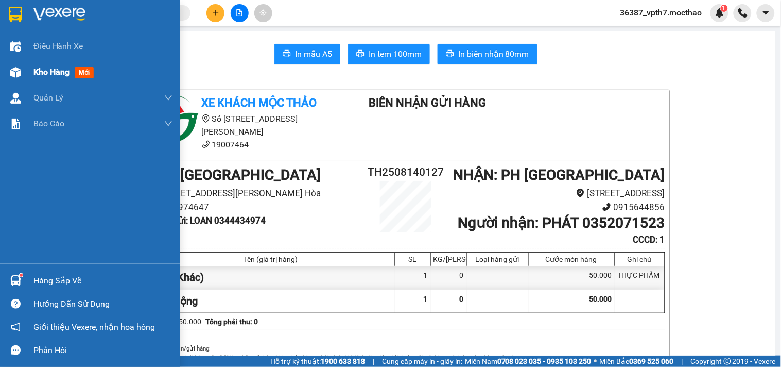
click at [66, 69] on span "Kho hàng" at bounding box center [51, 72] width 36 height 10
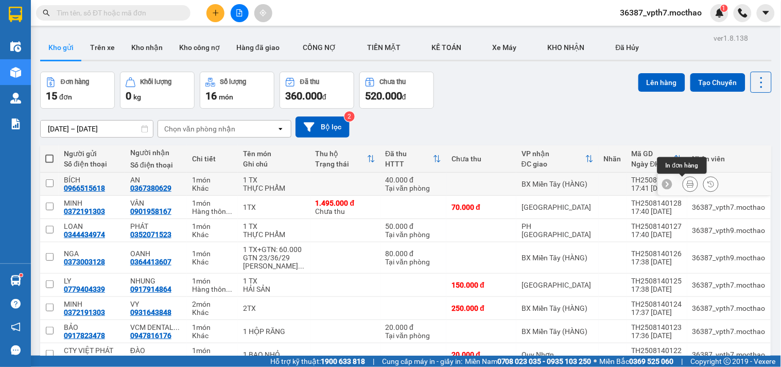
click at [684, 189] on button at bounding box center [691, 184] width 14 height 18
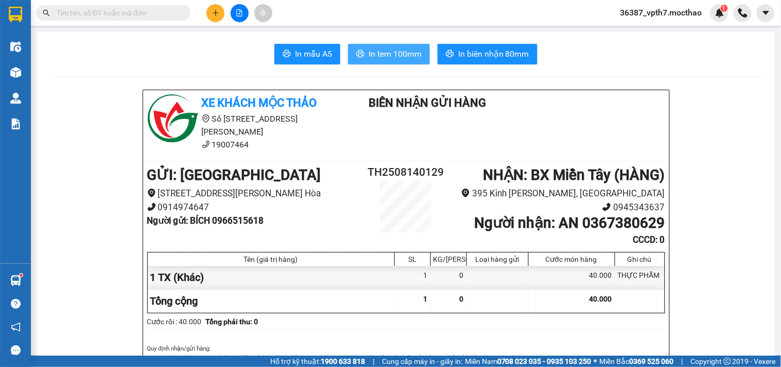
click at [387, 57] on span "In tem 100mm" at bounding box center [395, 53] width 53 height 13
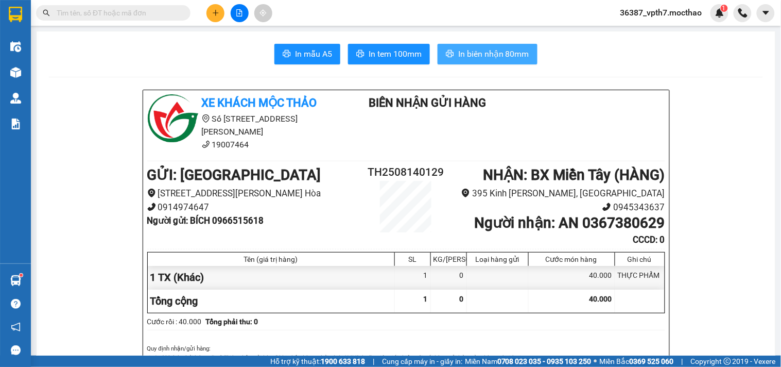
click at [491, 59] on span "In biên nhận 80mm" at bounding box center [493, 53] width 71 height 13
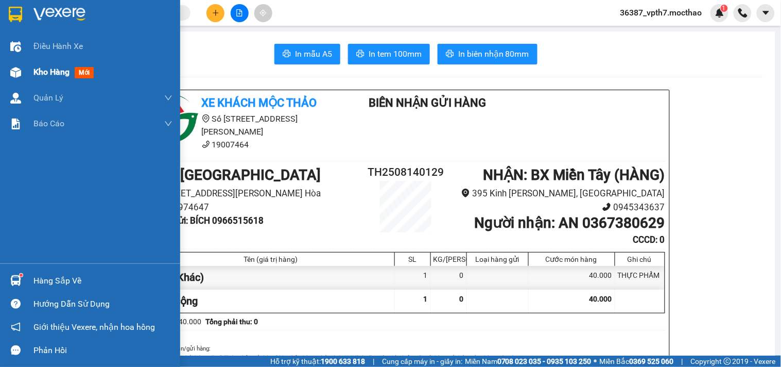
click at [55, 73] on span "Kho hàng" at bounding box center [51, 72] width 36 height 10
click at [57, 73] on span "Kho hàng" at bounding box center [51, 72] width 36 height 10
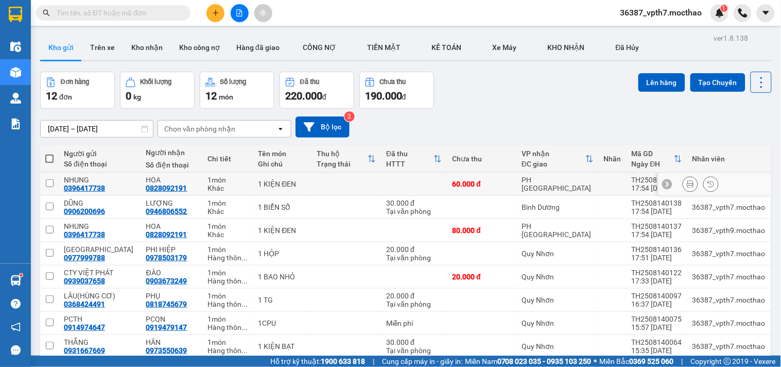
click at [684, 178] on button at bounding box center [691, 184] width 14 height 18
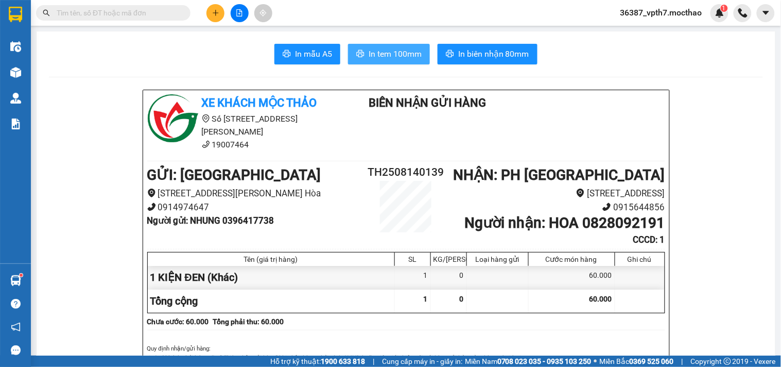
click at [407, 55] on span "In tem 100mm" at bounding box center [395, 53] width 53 height 13
click at [668, 15] on span "36387_vpth7.mocthao" at bounding box center [662, 12] width 98 height 13
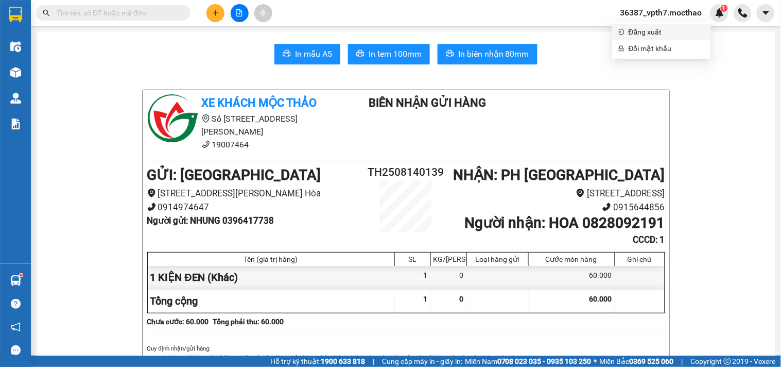
click at [650, 35] on span "Đăng xuất" at bounding box center [667, 31] width 76 height 11
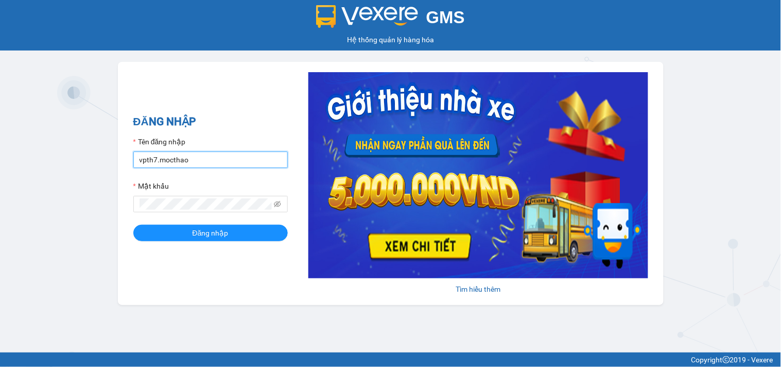
click at [198, 159] on input "vpth7.mocthao" at bounding box center [210, 159] width 155 height 16
type input "bxmt1.mocthao"
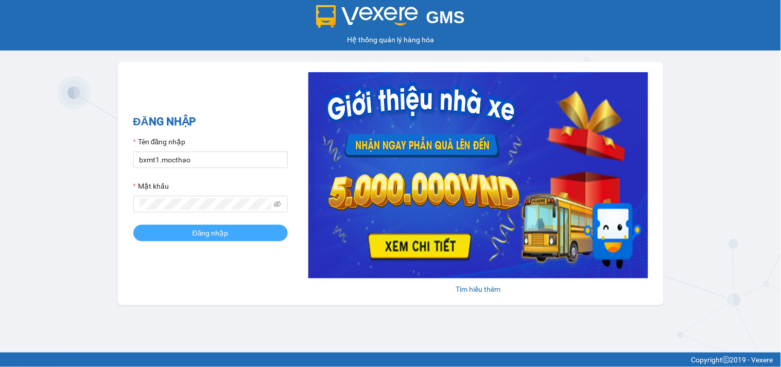
click at [243, 230] on button "Đăng nhập" at bounding box center [210, 233] width 155 height 16
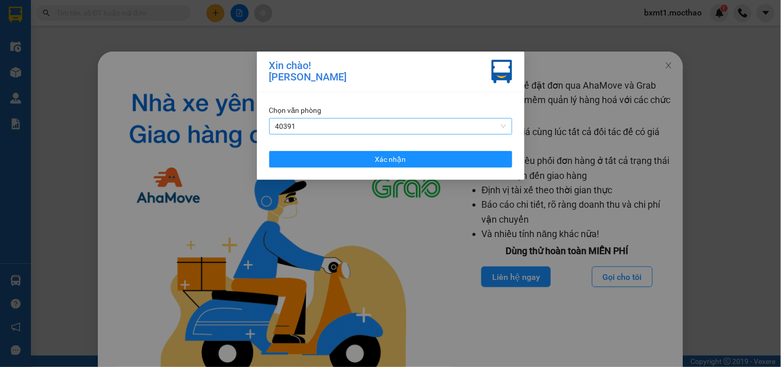
click at [375, 123] on span "40391" at bounding box center [391, 125] width 231 height 15
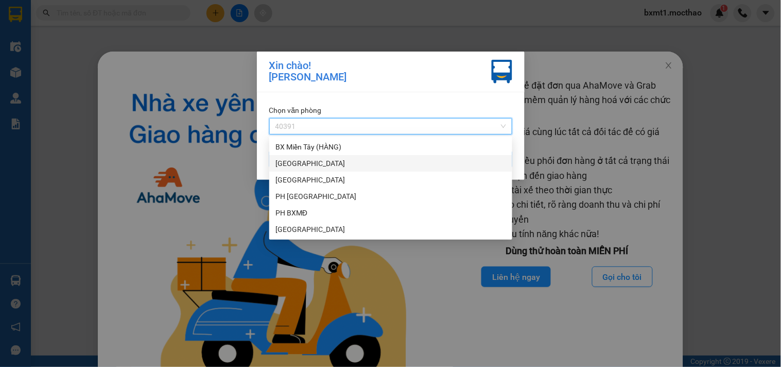
click at [300, 165] on div "[GEOGRAPHIC_DATA]" at bounding box center [391, 163] width 231 height 11
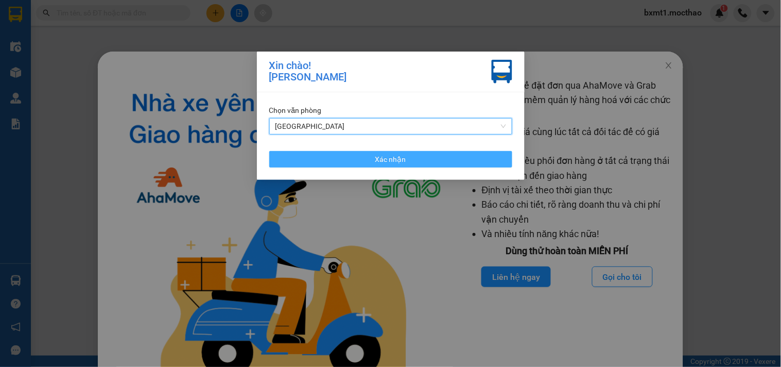
click at [434, 153] on button "Xác nhận" at bounding box center [390, 159] width 243 height 16
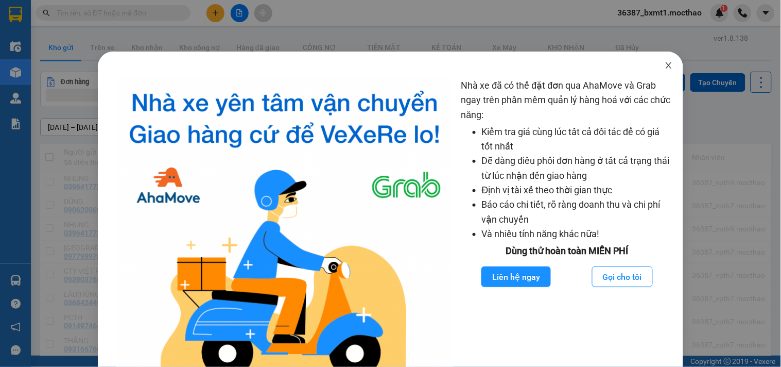
click at [665, 69] on icon "close" at bounding box center [669, 65] width 8 height 8
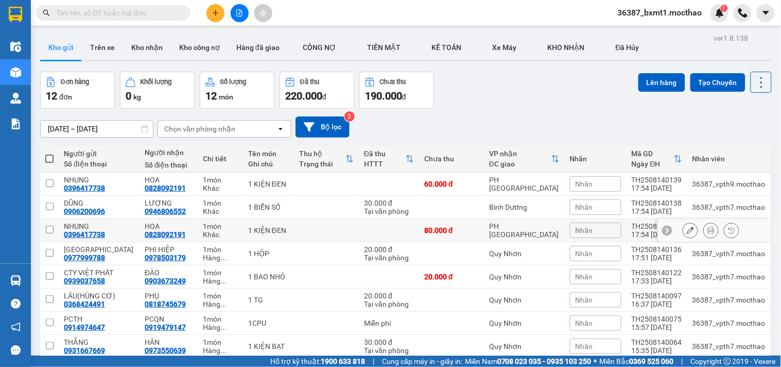
click at [687, 228] on icon at bounding box center [690, 230] width 7 height 7
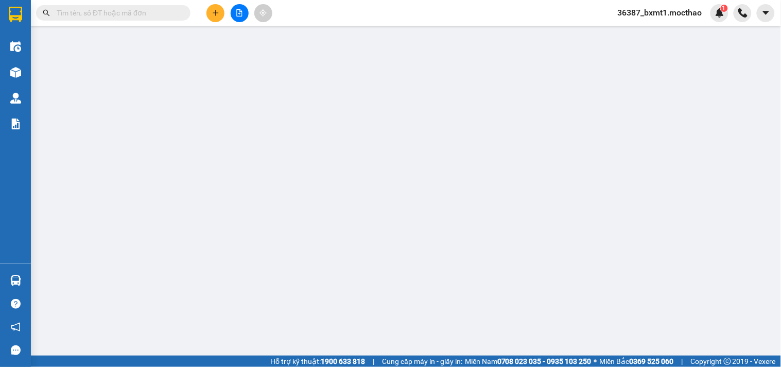
type input "0396417738"
type input "0828092191"
type input "1"
type input "80.000"
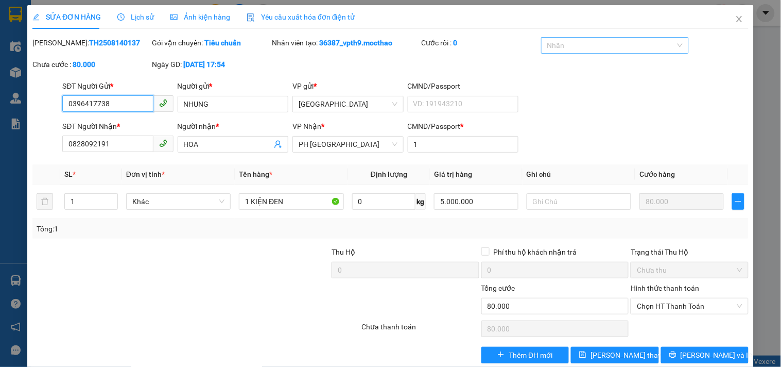
click at [587, 47] on div at bounding box center [610, 45] width 132 height 12
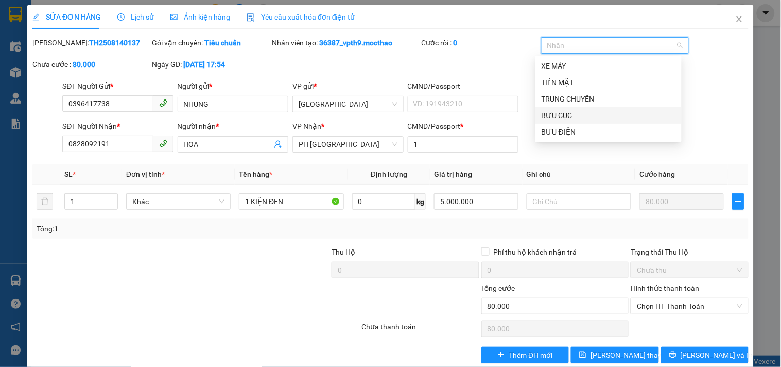
click at [555, 117] on div "BƯU CỤC" at bounding box center [609, 115] width 134 height 11
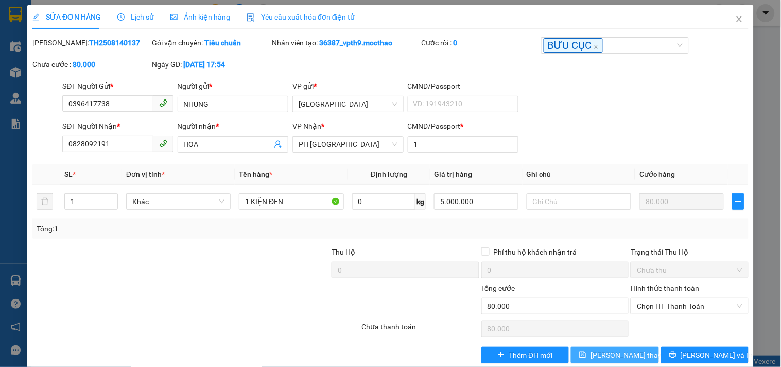
click at [608, 354] on span "Lưu thay đổi" at bounding box center [632, 354] width 82 height 11
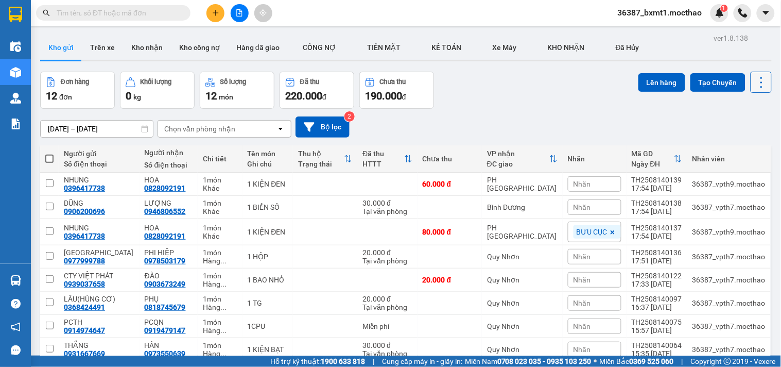
drag, startPoint x: 759, startPoint y: 79, endPoint x: 753, endPoint y: 83, distance: 7.0
click at [757, 78] on icon at bounding box center [762, 82] width 14 height 14
click at [738, 145] on span "Làm mới" at bounding box center [738, 147] width 28 height 10
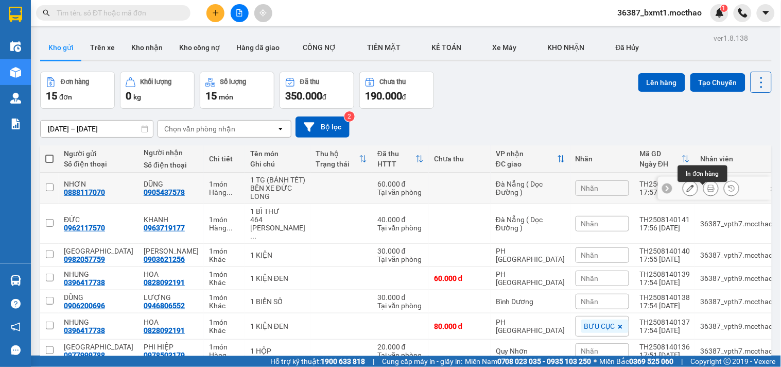
click at [708, 189] on icon at bounding box center [711, 187] width 7 height 7
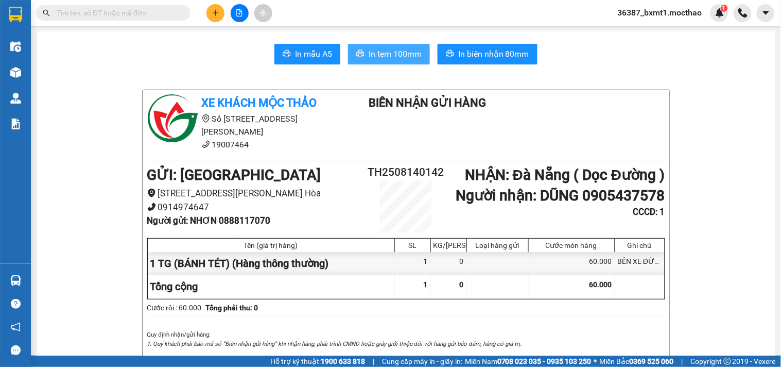
click at [401, 53] on span "In tem 100mm" at bounding box center [395, 53] width 53 height 13
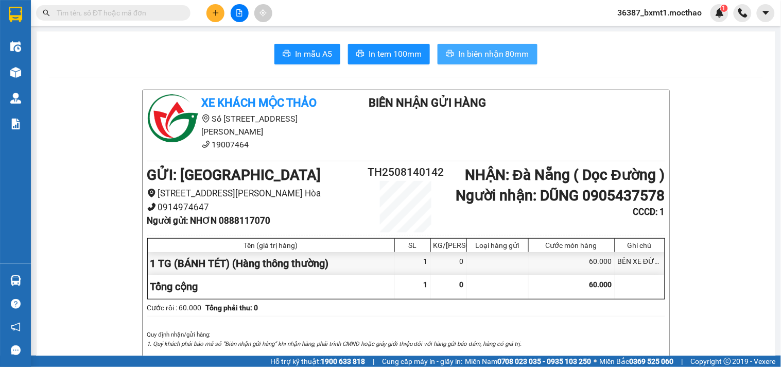
click at [469, 53] on span "In biên nhận 80mm" at bounding box center [493, 53] width 71 height 13
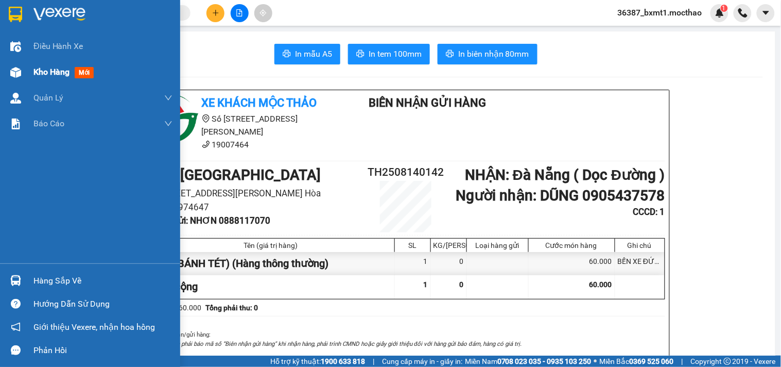
click at [40, 69] on span "Kho hàng" at bounding box center [51, 72] width 36 height 10
click at [41, 69] on span "Kho hàng" at bounding box center [51, 72] width 36 height 10
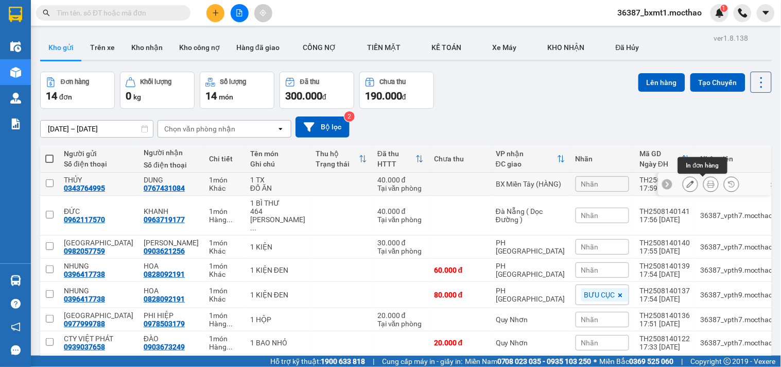
click at [708, 185] on button at bounding box center [711, 184] width 14 height 18
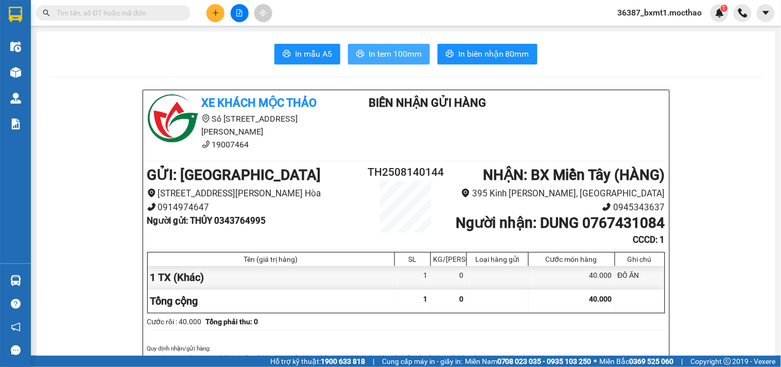
drag, startPoint x: 399, startPoint y: 44, endPoint x: 400, endPoint y: 50, distance: 6.8
click at [400, 50] on button "In tem 100mm" at bounding box center [389, 54] width 82 height 21
click at [400, 50] on span "In tem 100mm" at bounding box center [395, 53] width 53 height 13
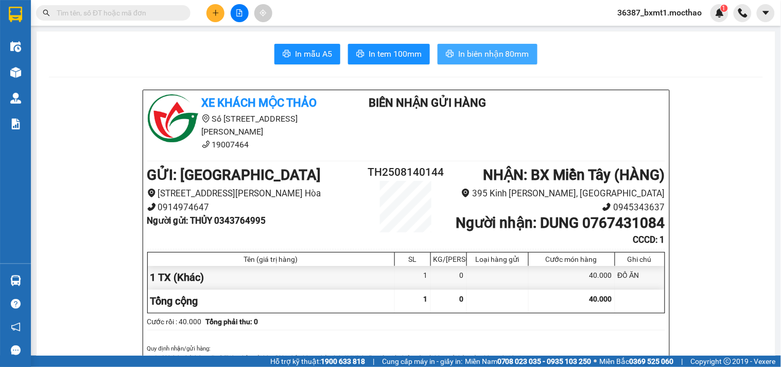
click at [485, 53] on span "In biên nhận 80mm" at bounding box center [493, 53] width 71 height 13
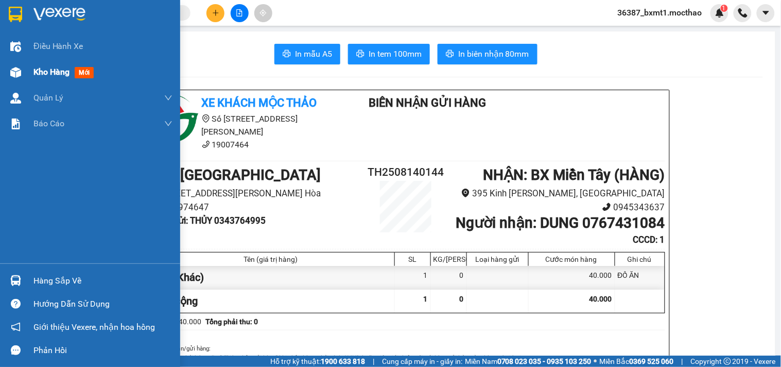
click at [39, 62] on div "Kho hàng mới" at bounding box center [102, 72] width 139 height 26
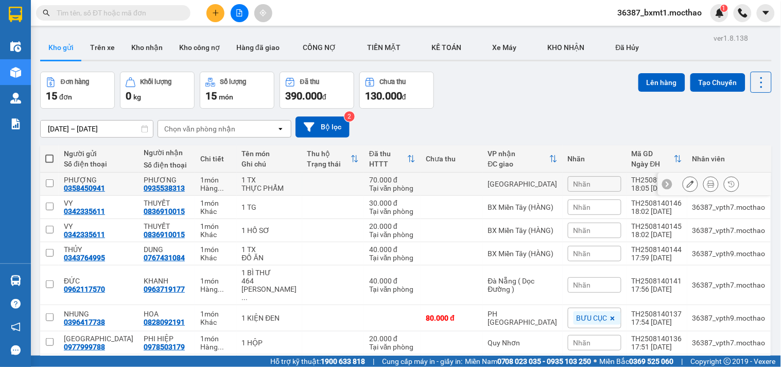
click at [704, 181] on button at bounding box center [711, 184] width 14 height 18
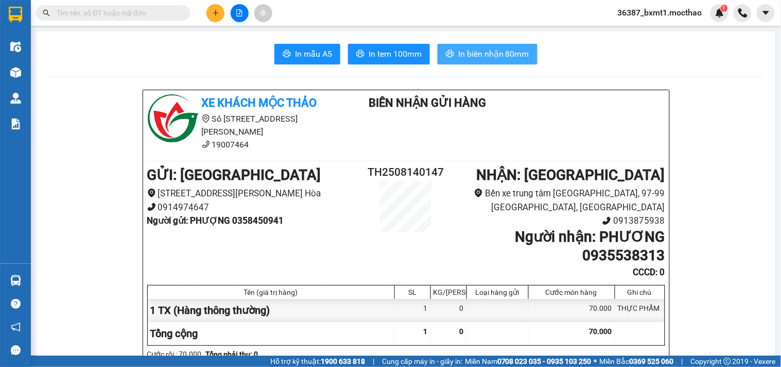
click at [483, 48] on span "In biên nhận 80mm" at bounding box center [493, 53] width 71 height 13
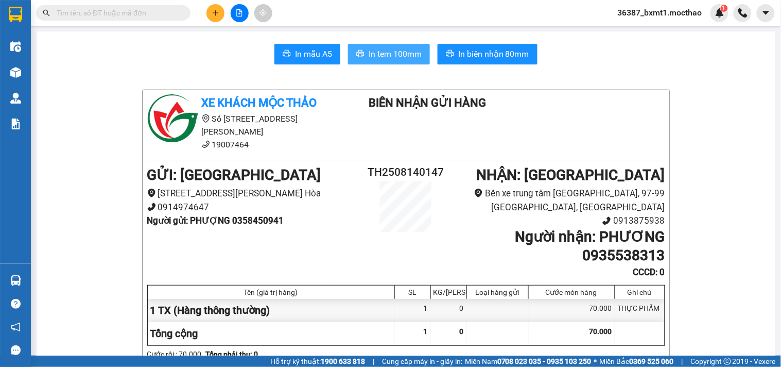
click at [369, 60] on span "In tem 100mm" at bounding box center [395, 53] width 53 height 13
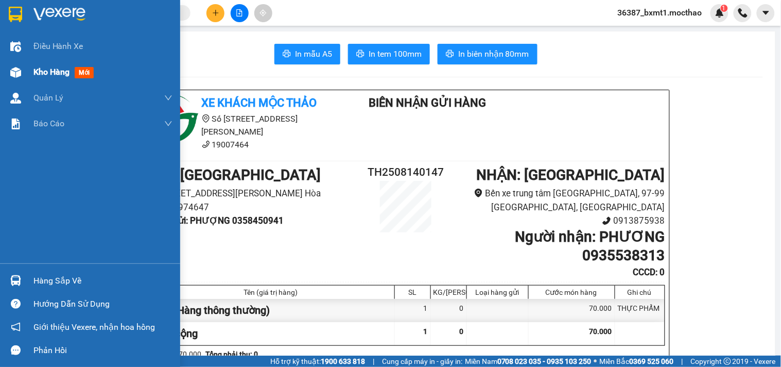
click at [45, 69] on span "Kho hàng" at bounding box center [51, 72] width 36 height 10
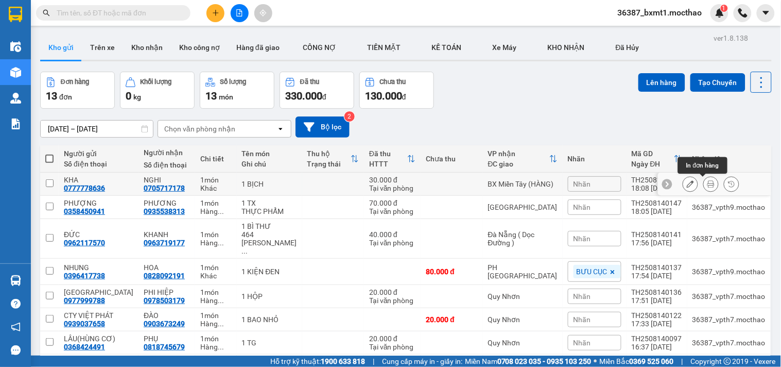
click at [708, 184] on icon at bounding box center [711, 183] width 7 height 7
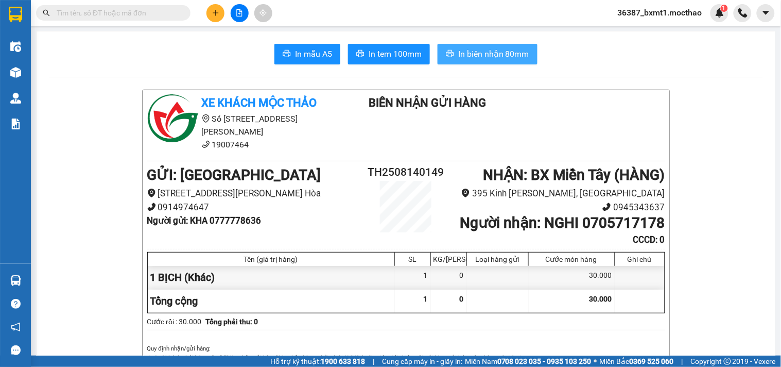
click at [478, 52] on span "In biên nhận 80mm" at bounding box center [493, 53] width 71 height 13
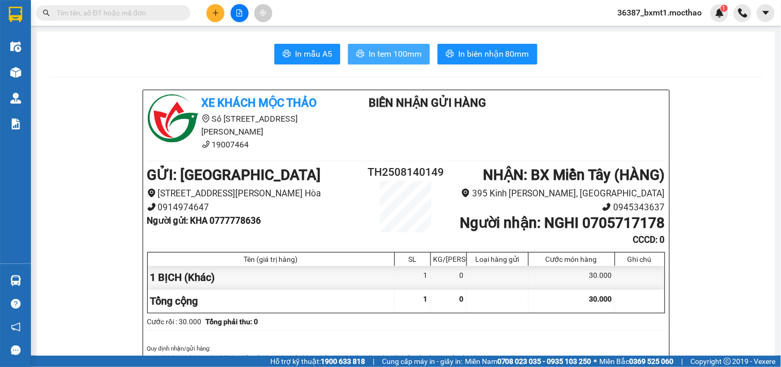
click at [383, 50] on span "In tem 100mm" at bounding box center [395, 53] width 53 height 13
